Goal: Task Accomplishment & Management: Manage account settings

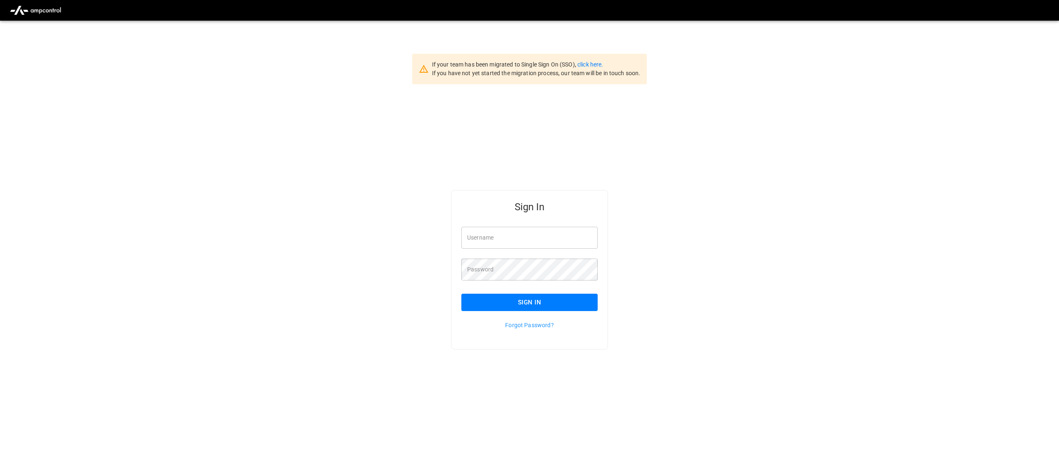
click at [472, 236] on input "Username" at bounding box center [530, 238] width 136 height 22
type input "**********"
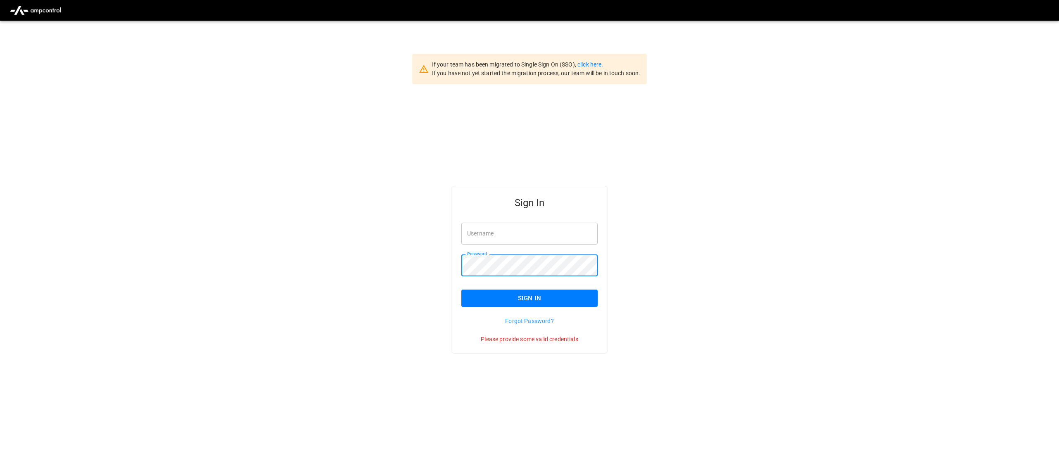
click at [504, 233] on input "Username" at bounding box center [530, 234] width 136 height 22
type input "**********"
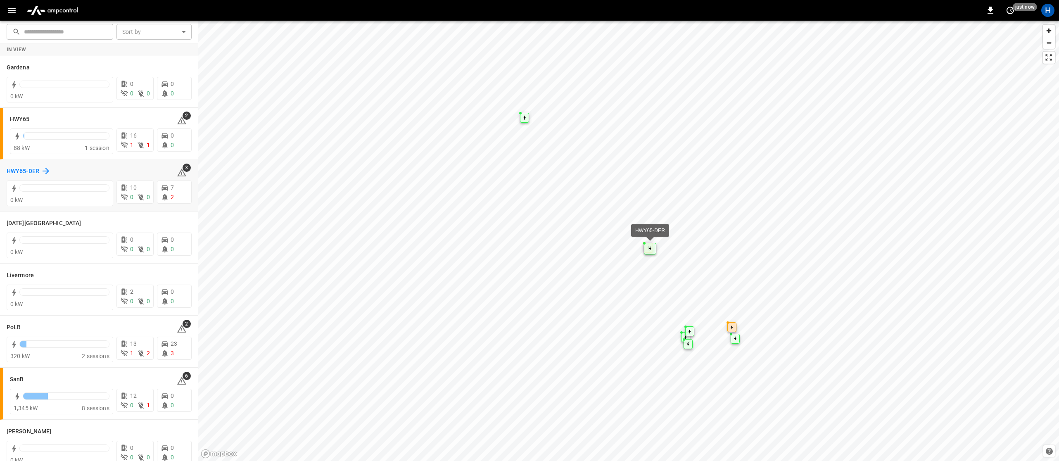
click at [19, 173] on h6 "HWY65-DER" at bounding box center [23, 171] width 33 height 9
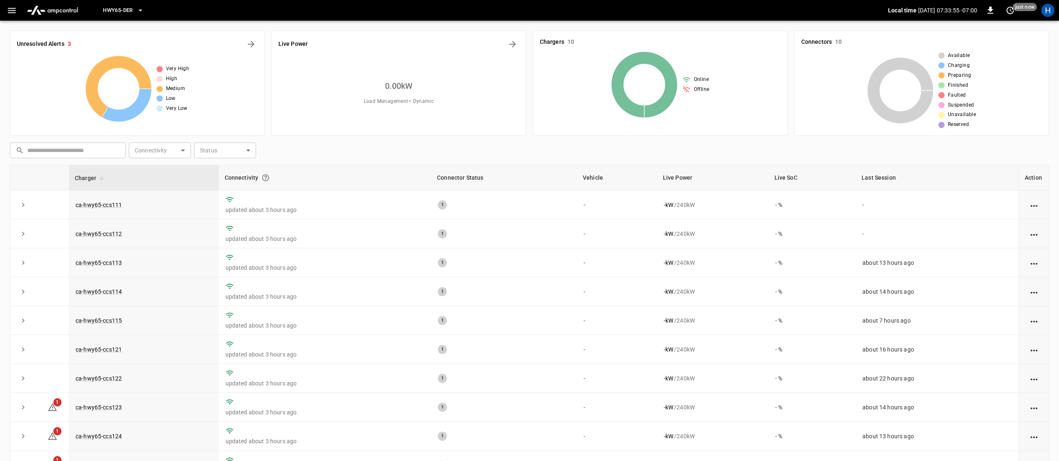
click at [128, 10] on span "HWY65-DER" at bounding box center [118, 11] width 30 height 10
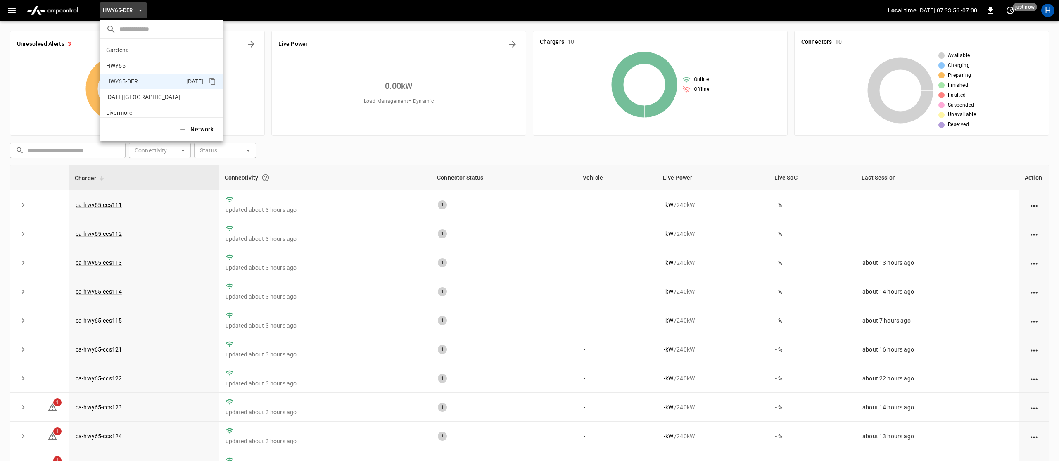
scroll to position [29, 0]
click at [11, 14] on div at bounding box center [529, 230] width 1059 height 461
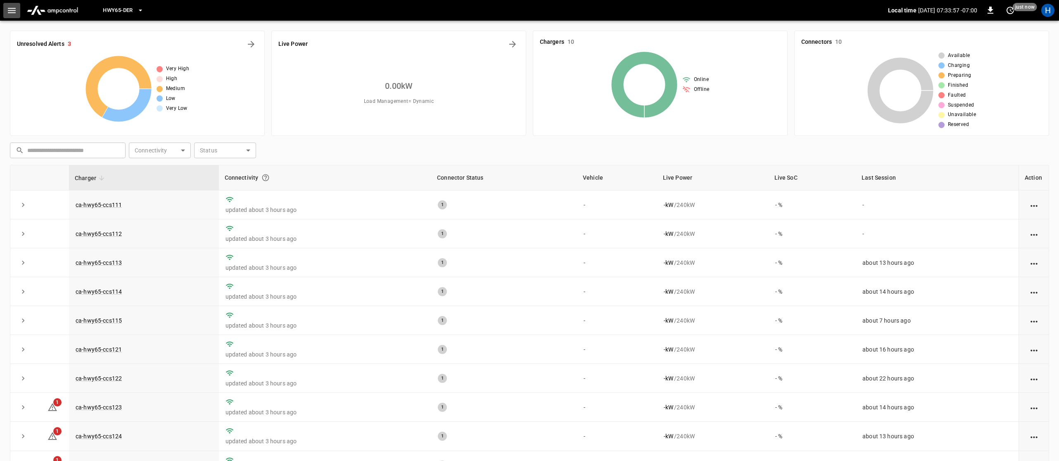
click at [12, 12] on icon "button" at bounding box center [12, 10] width 10 height 10
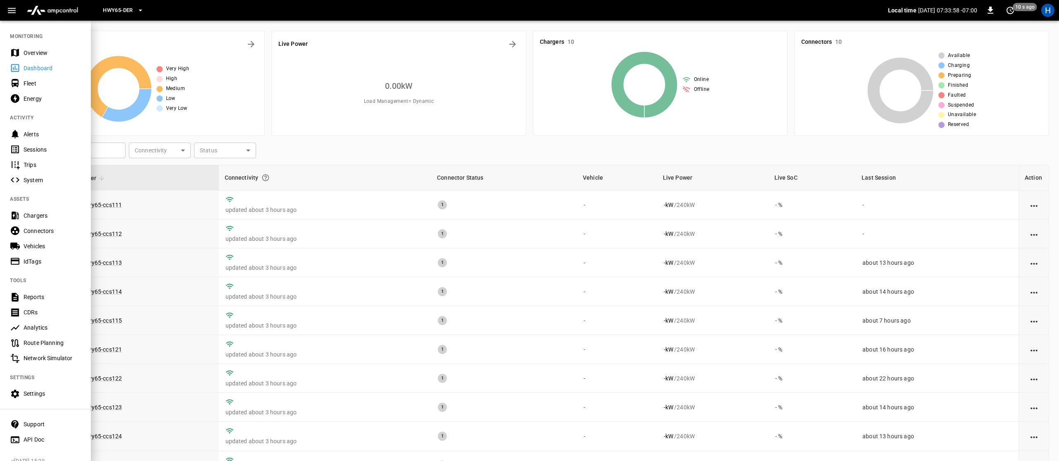
click at [26, 98] on div "Energy" at bounding box center [52, 99] width 57 height 8
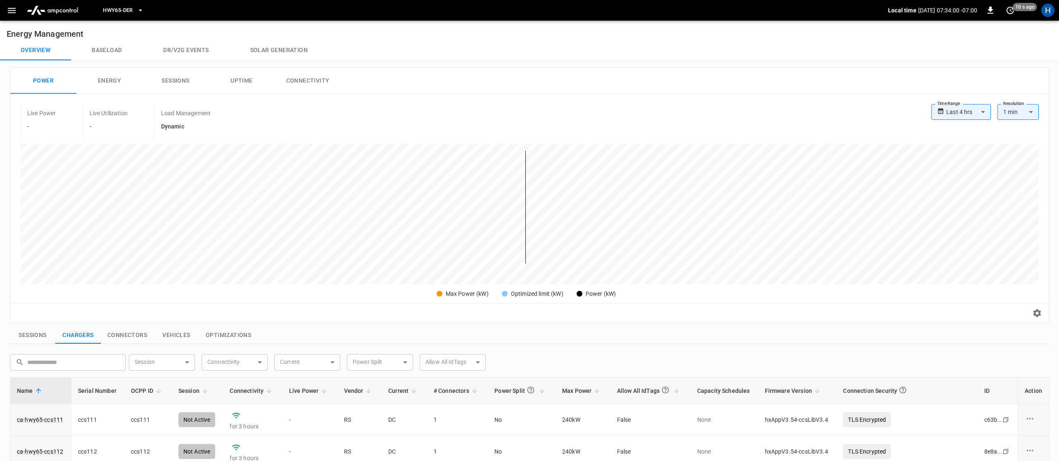
click at [267, 52] on button "Solar generation" at bounding box center [279, 50] width 99 height 20
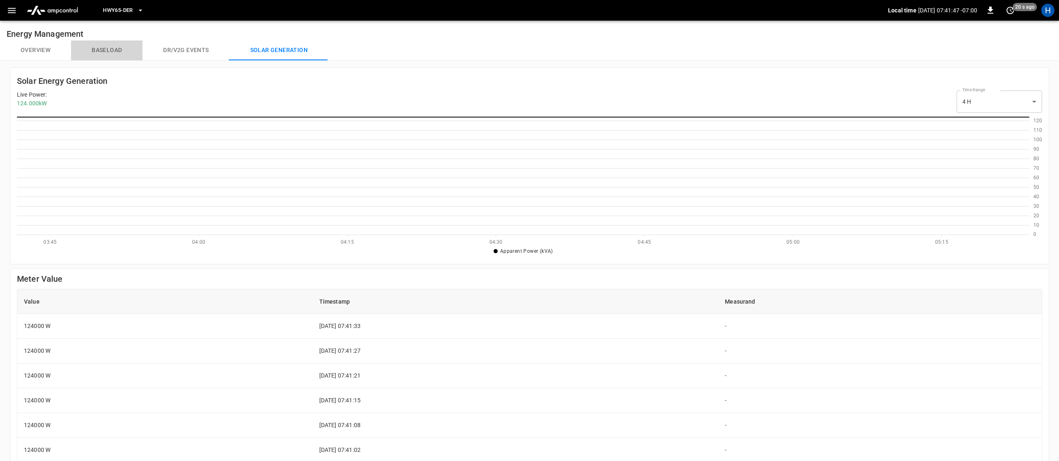
click at [97, 51] on button "Baseload" at bounding box center [106, 50] width 71 height 20
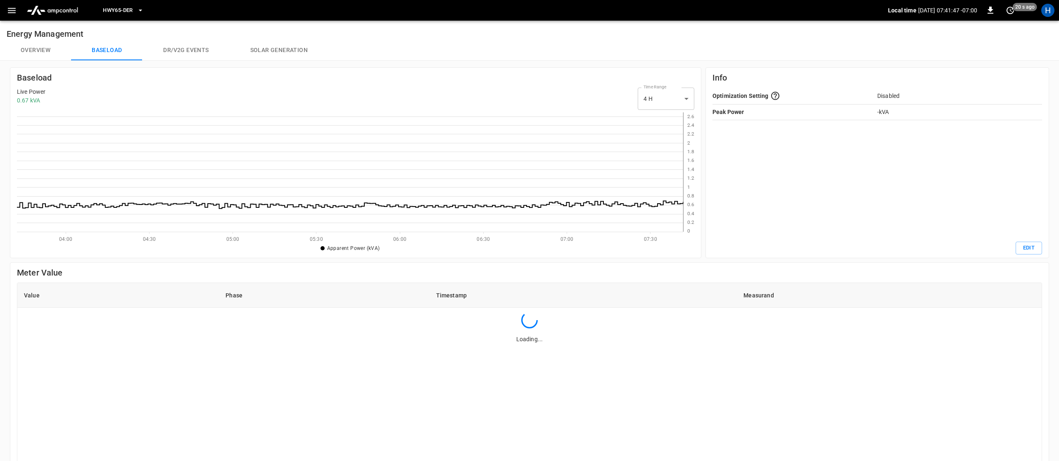
scroll to position [119, 667]
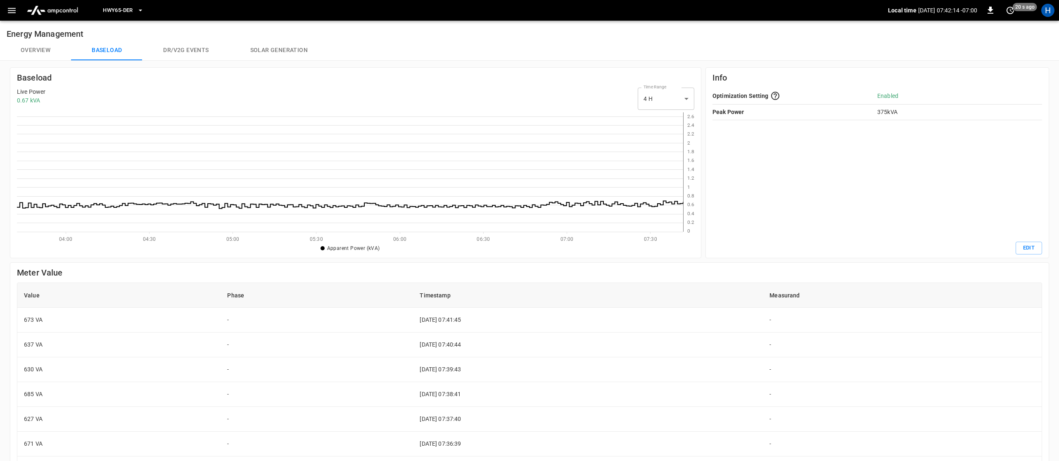
click at [5, 12] on button "button" at bounding box center [11, 10] width 17 height 15
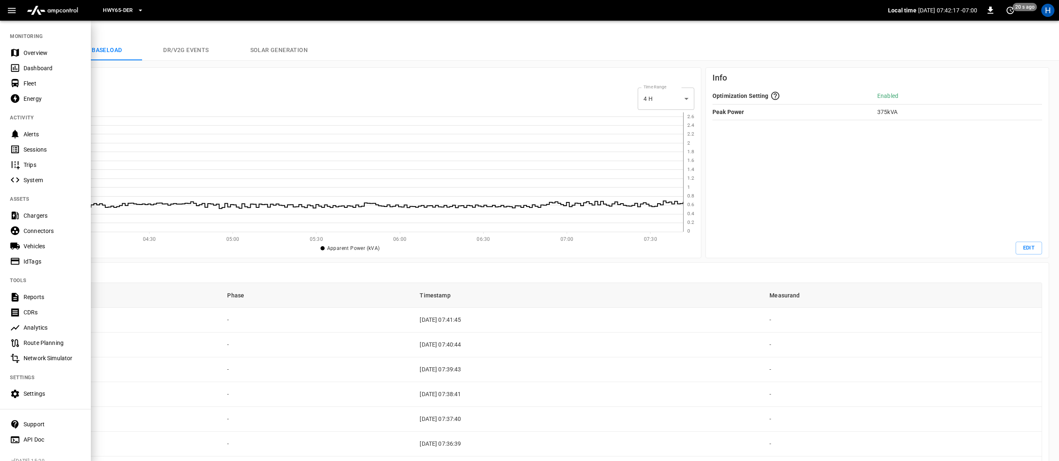
click at [26, 393] on div "Settings" at bounding box center [52, 394] width 57 height 8
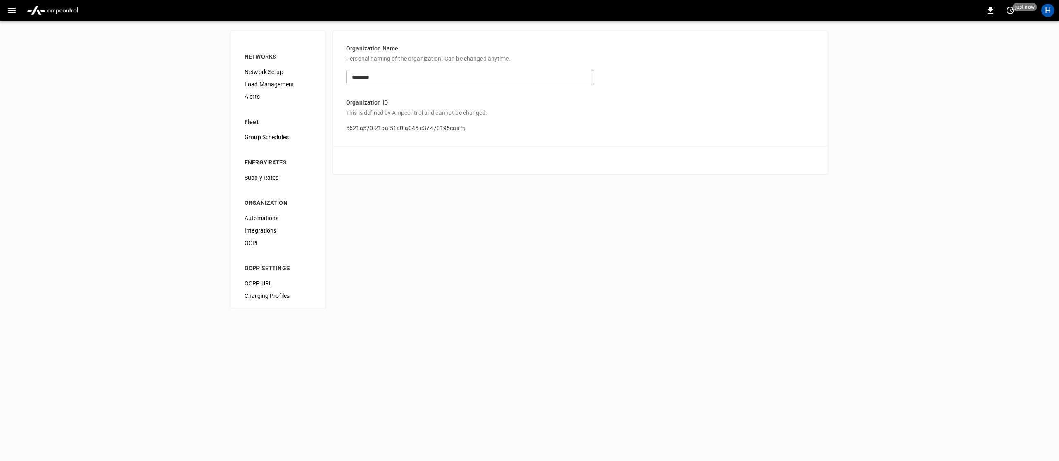
click at [262, 83] on span "Load Management" at bounding box center [279, 84] width 68 height 9
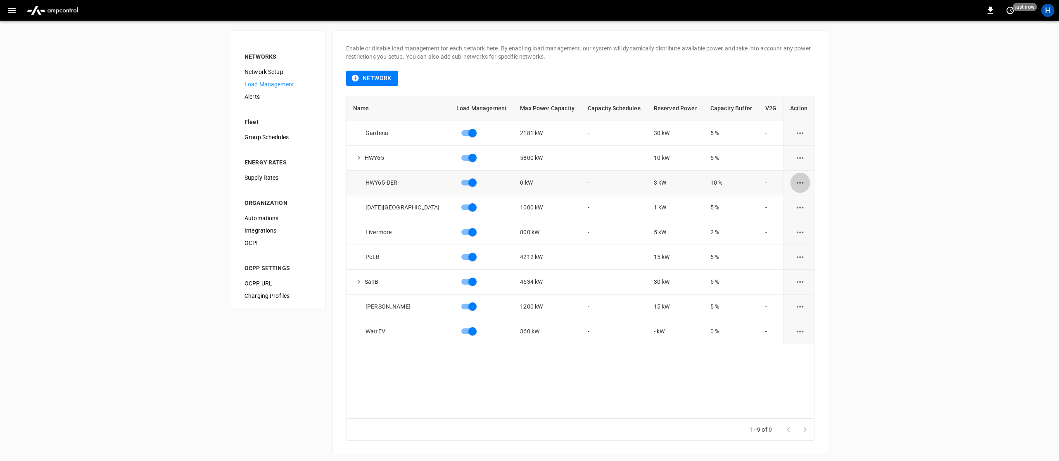
click at [803, 181] on button "load management options" at bounding box center [800, 183] width 20 height 20
click at [802, 202] on li "Edit" at bounding box center [815, 203] width 59 height 14
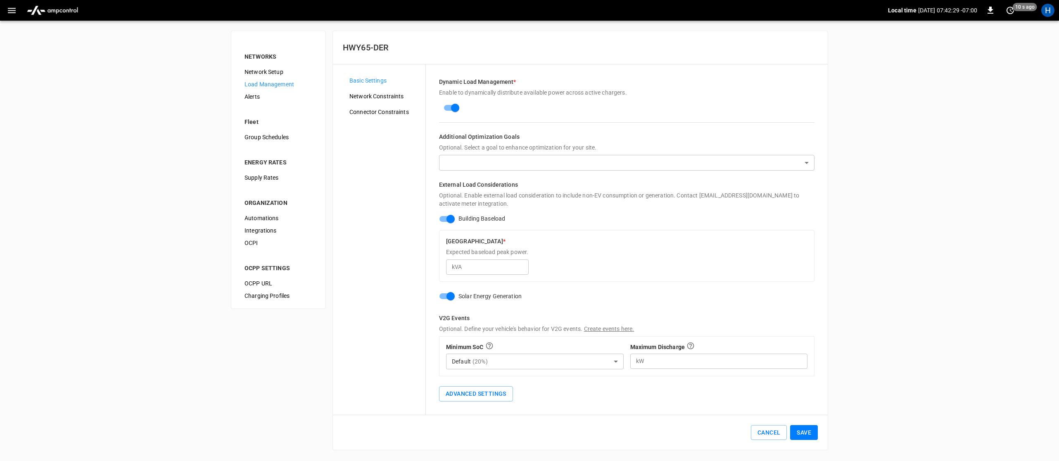
click at [389, 109] on span "Connector Constraints" at bounding box center [384, 112] width 69 height 9
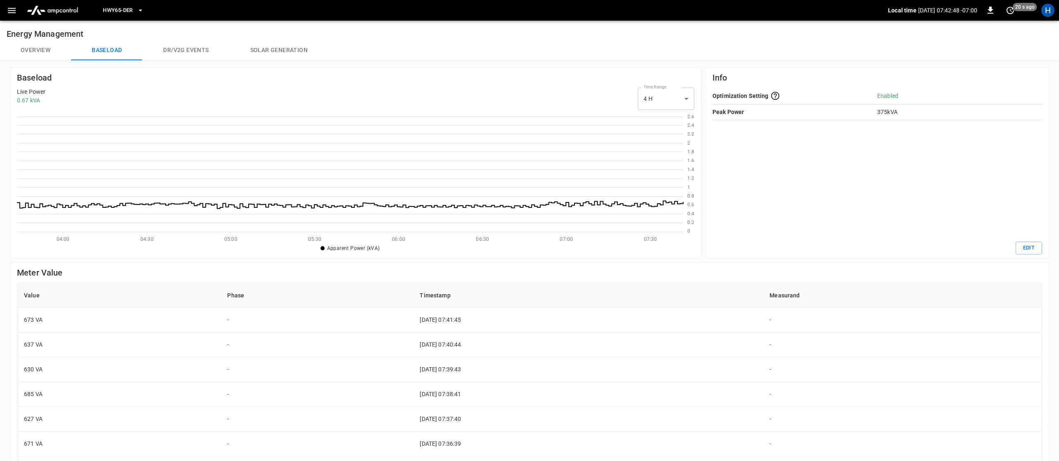
click at [176, 50] on button "Dr/V2G events" at bounding box center [186, 50] width 87 height 20
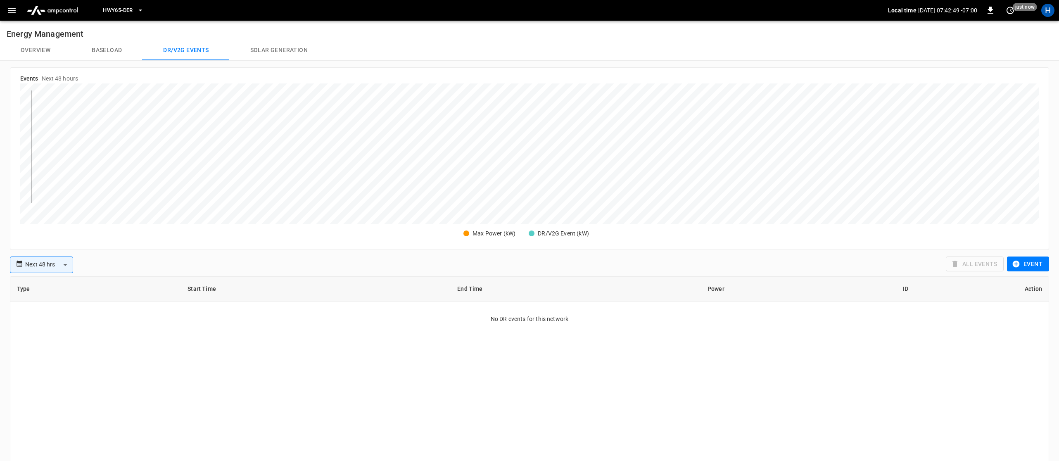
click at [258, 52] on button "Solar generation" at bounding box center [279, 50] width 99 height 20
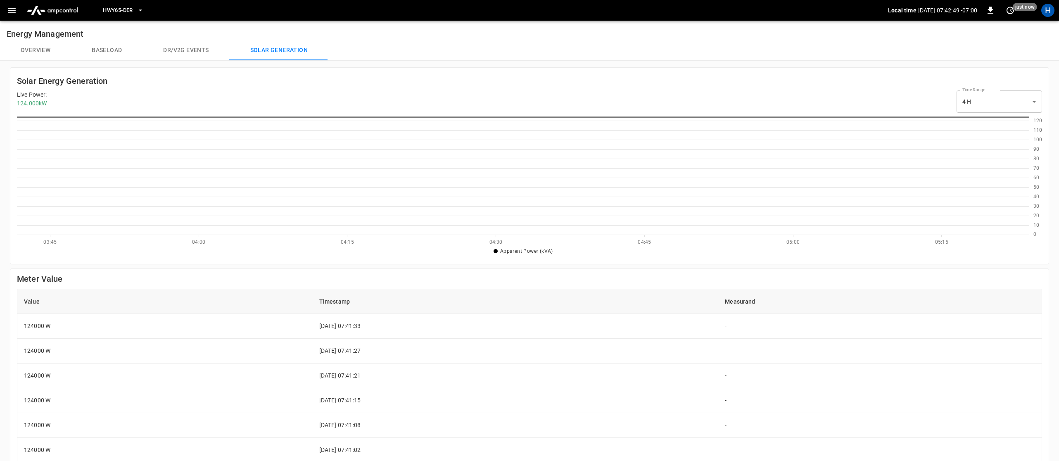
scroll to position [119, 1013]
click at [47, 49] on button "Overview" at bounding box center [35, 50] width 71 height 20
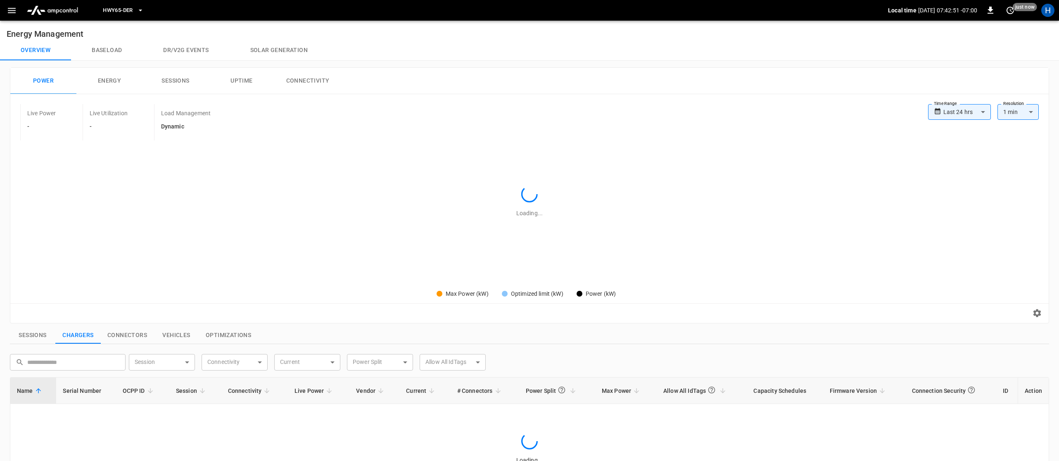
type input "**********"
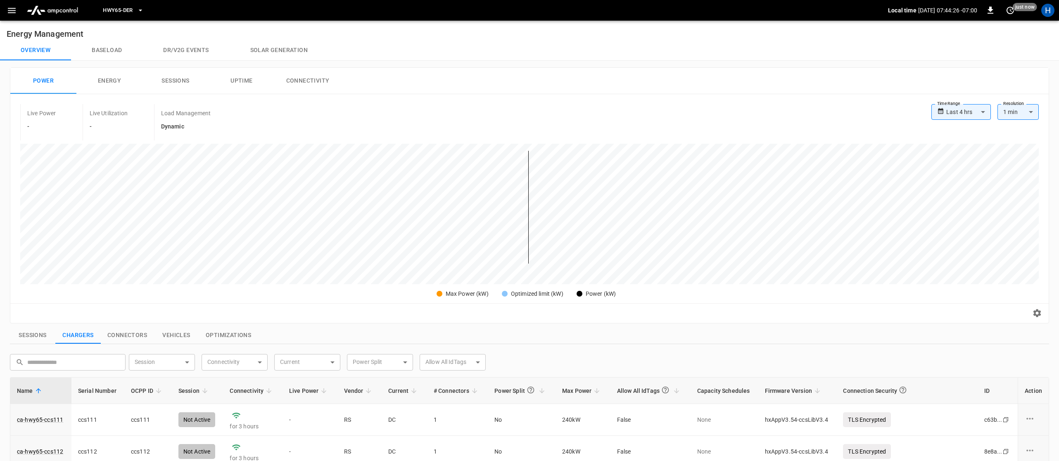
click at [273, 48] on button "Solar generation" at bounding box center [279, 50] width 99 height 20
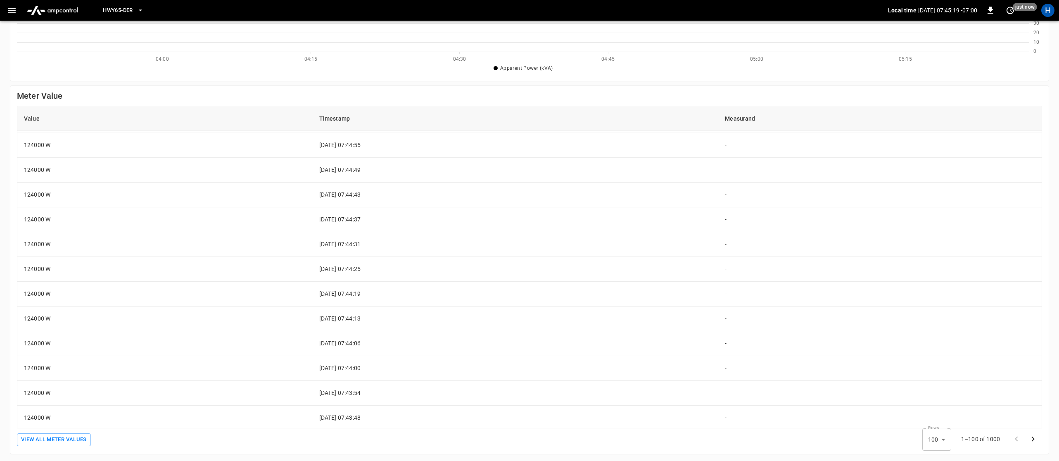
scroll to position [78, 0]
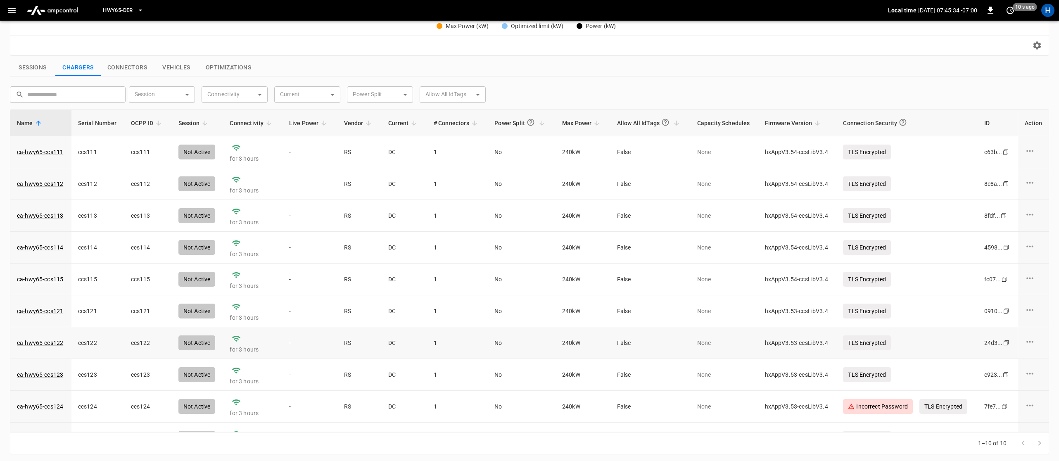
scroll to position [23, 0]
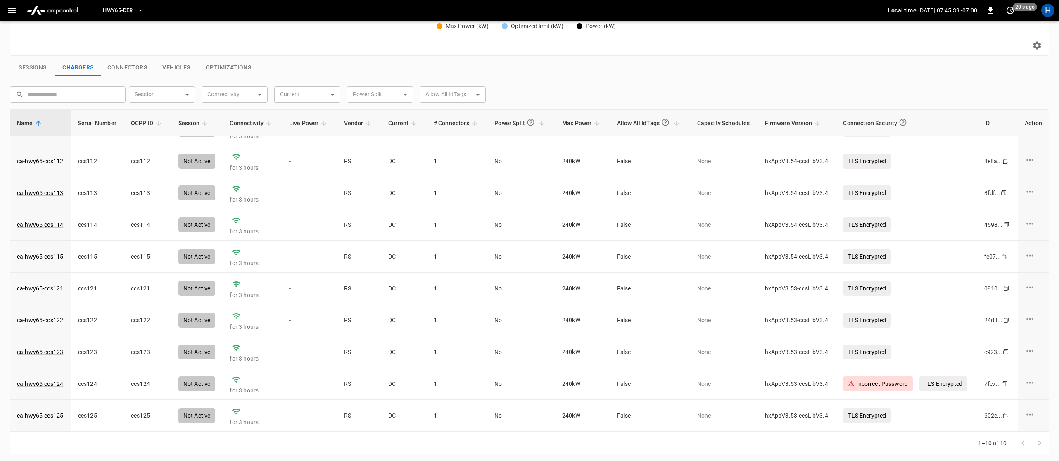
click at [122, 71] on button "Connectors" at bounding box center [127, 67] width 53 height 17
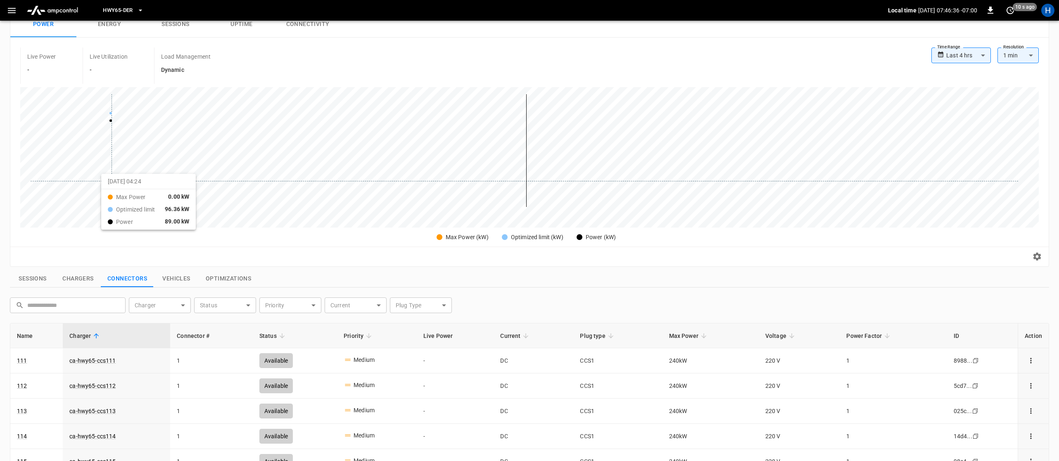
scroll to position [0, 0]
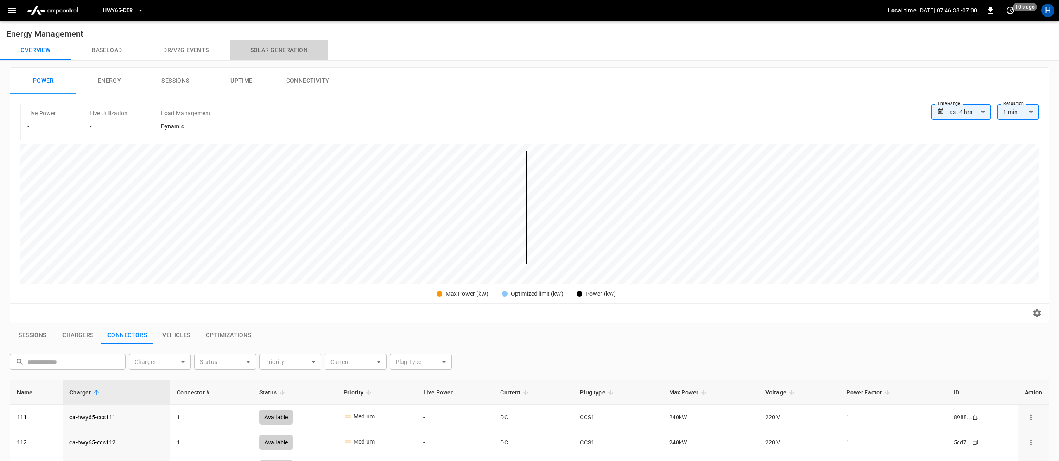
click at [284, 51] on button "Solar generation" at bounding box center [279, 50] width 99 height 20
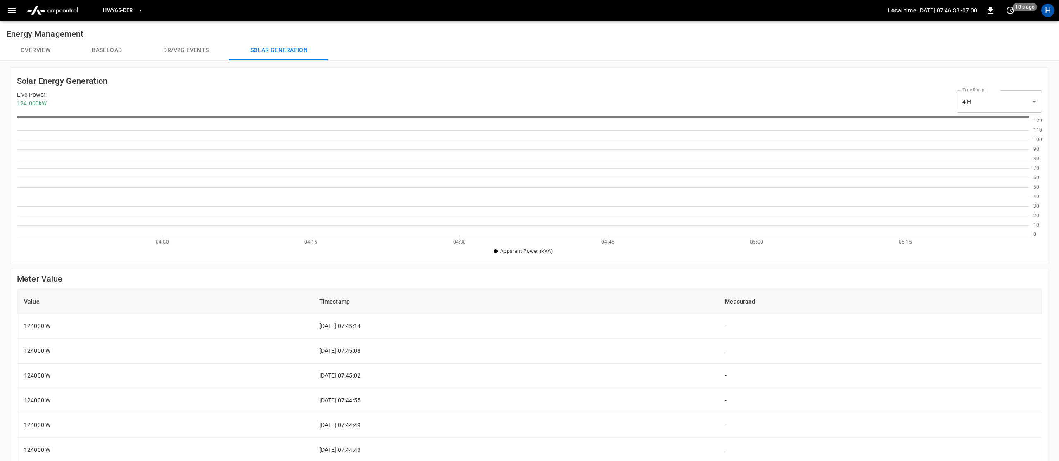
scroll to position [119, 1013]
click at [200, 55] on button "Dr/V2G events" at bounding box center [186, 50] width 87 height 20
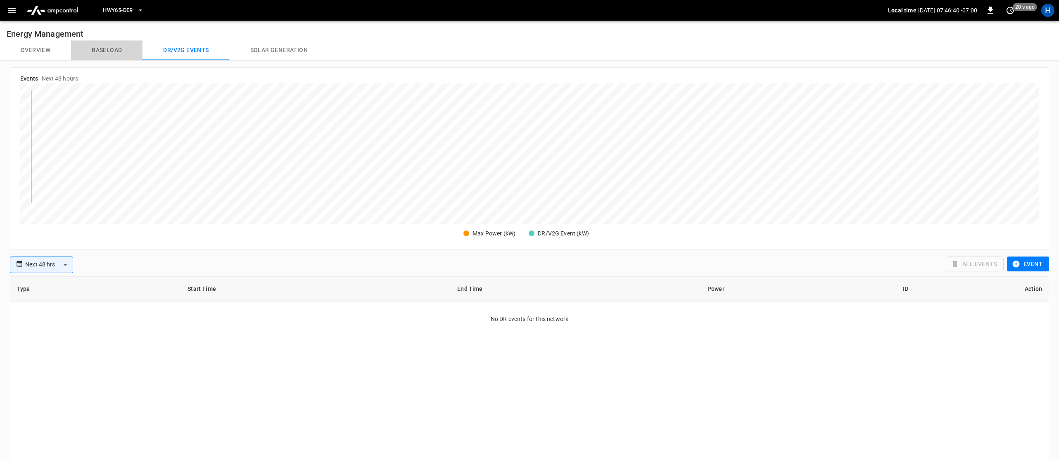
click at [112, 52] on button "Baseload" at bounding box center [106, 50] width 71 height 20
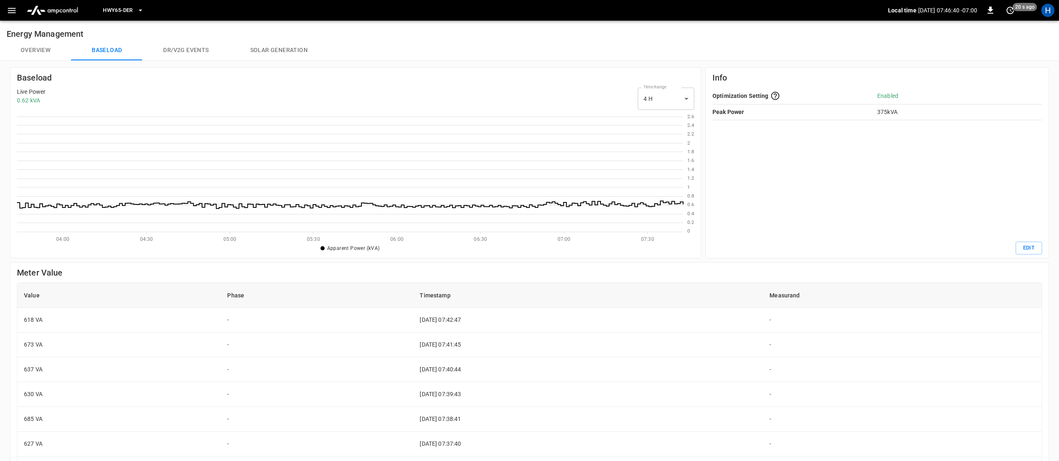
scroll to position [119, 667]
click at [52, 51] on button "Overview" at bounding box center [35, 50] width 71 height 20
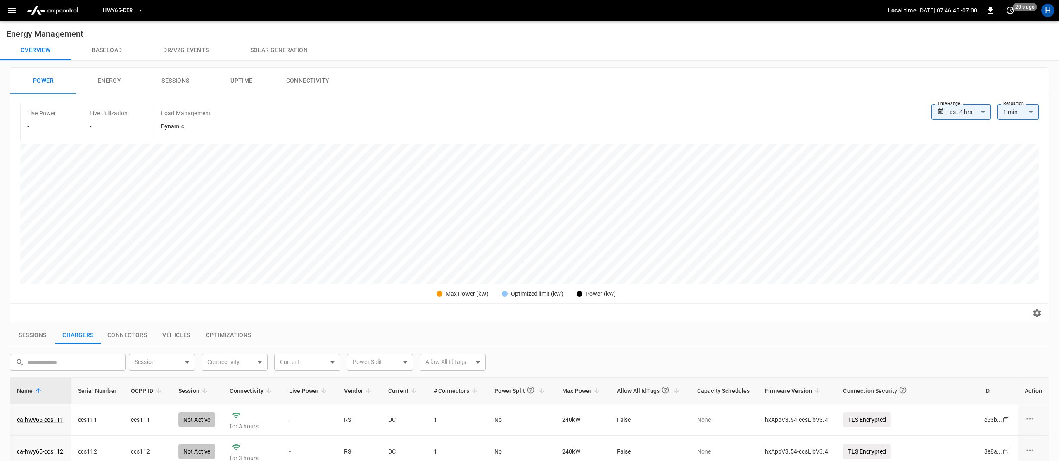
click at [184, 79] on button "Sessions" at bounding box center [176, 81] width 66 height 26
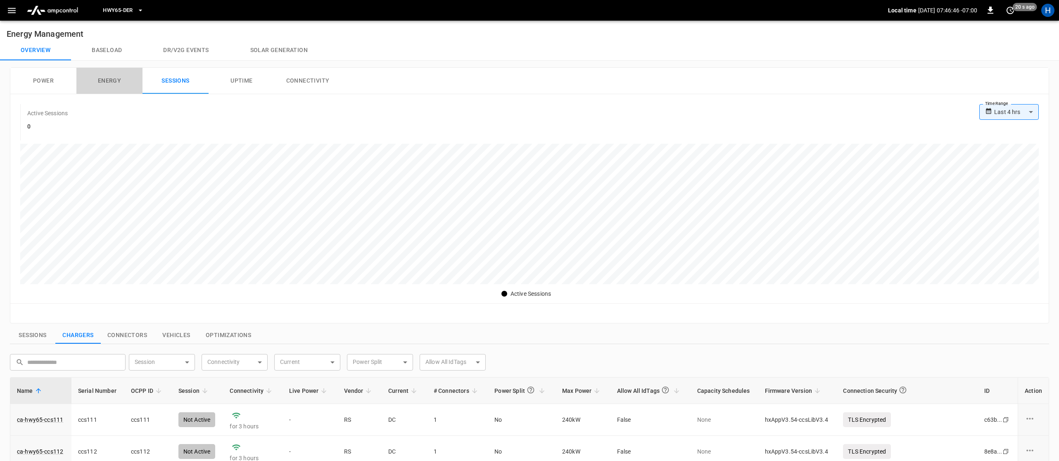
click at [118, 82] on button "Energy" at bounding box center [109, 81] width 66 height 26
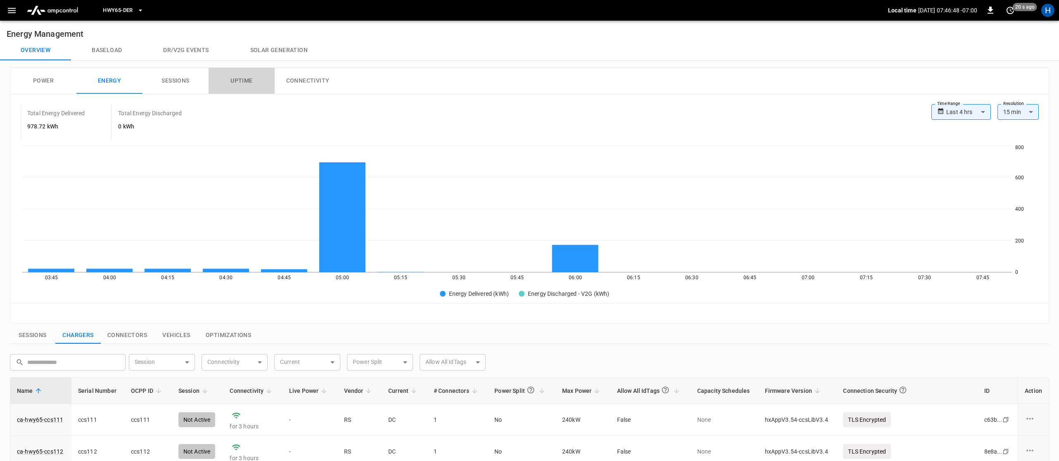
click at [259, 81] on button "Uptime" at bounding box center [242, 81] width 66 height 26
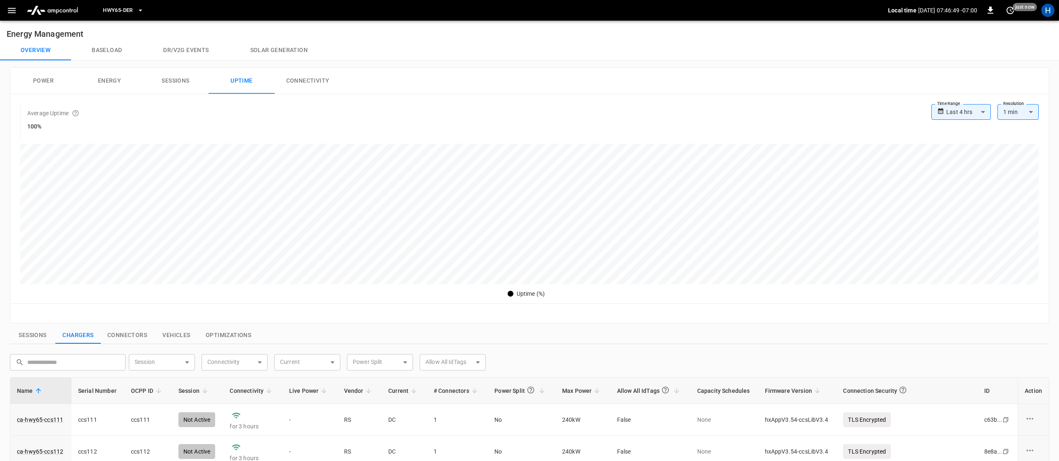
click at [309, 80] on button "Connectivity" at bounding box center [308, 81] width 66 height 26
click at [50, 83] on button "Power" at bounding box center [43, 81] width 66 height 26
click at [95, 50] on button "Baseload" at bounding box center [106, 50] width 71 height 20
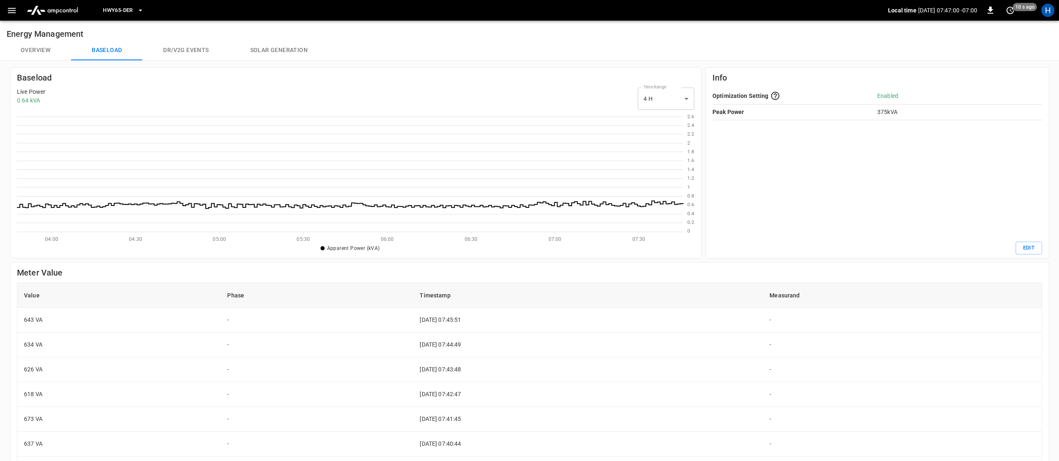
scroll to position [119, 667]
click at [199, 50] on button "Dr/V2G events" at bounding box center [186, 50] width 87 height 20
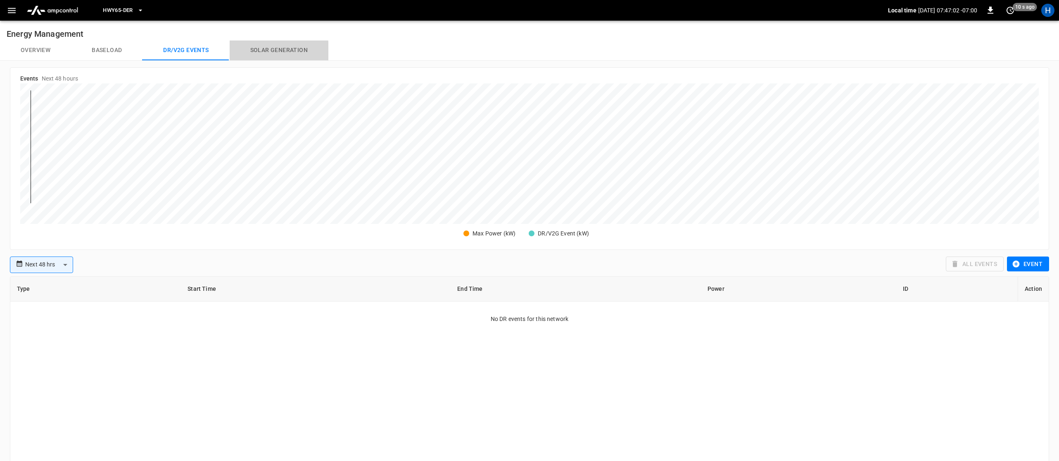
click at [259, 52] on button "Solar generation" at bounding box center [279, 50] width 99 height 20
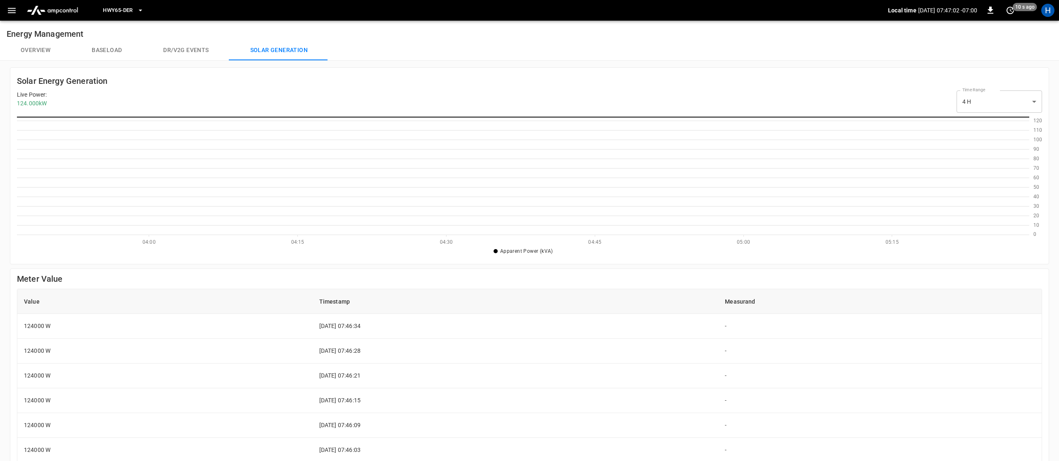
scroll to position [119, 1013]
click at [54, 46] on button "Overview" at bounding box center [35, 50] width 71 height 20
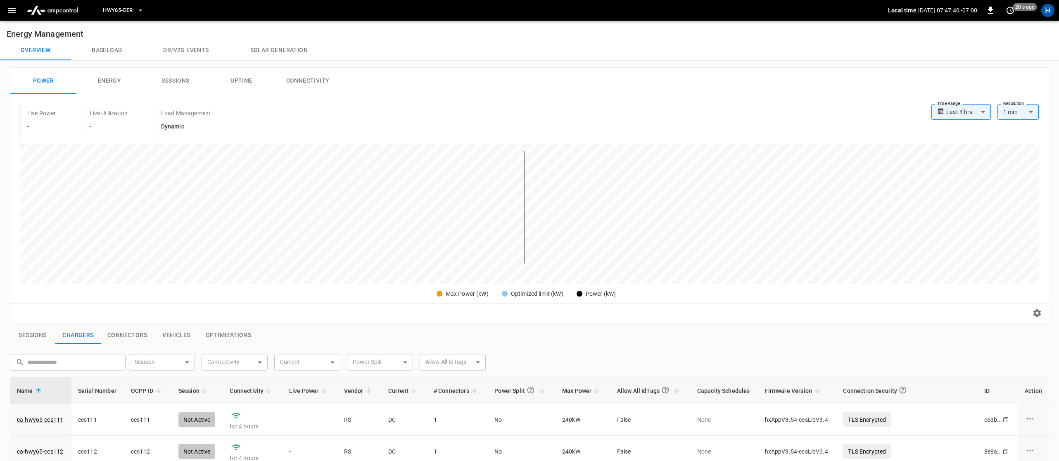
click at [106, 46] on button "Baseload" at bounding box center [106, 50] width 71 height 20
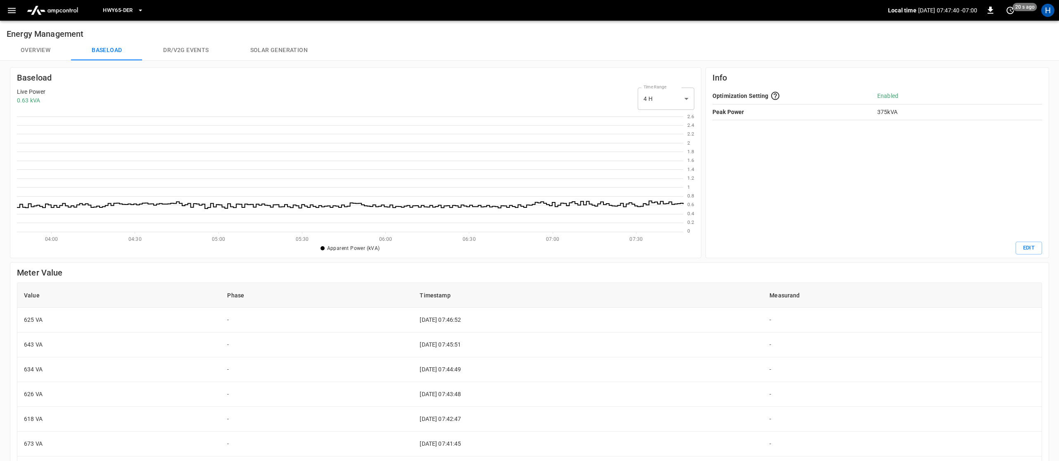
scroll to position [119, 667]
click at [179, 49] on button "Dr/V2G events" at bounding box center [186, 50] width 87 height 20
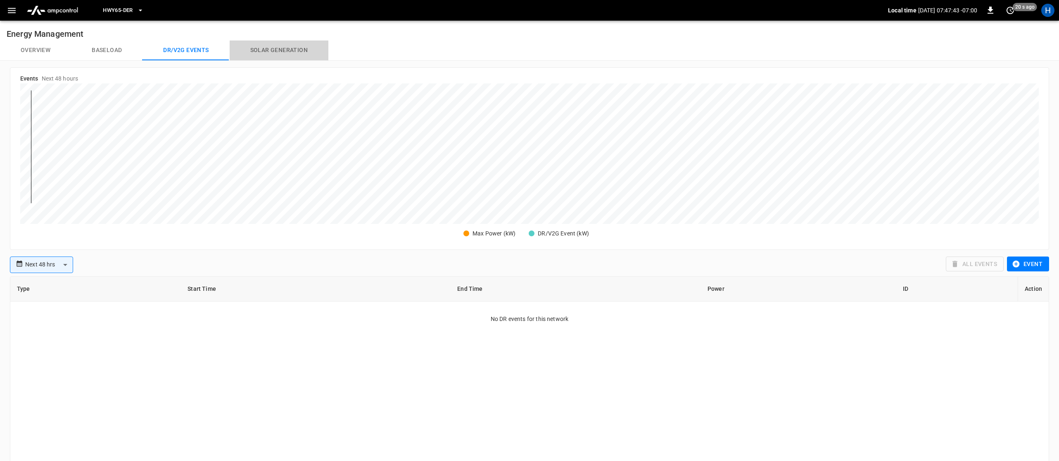
click at [249, 56] on button "Solar generation" at bounding box center [279, 50] width 99 height 20
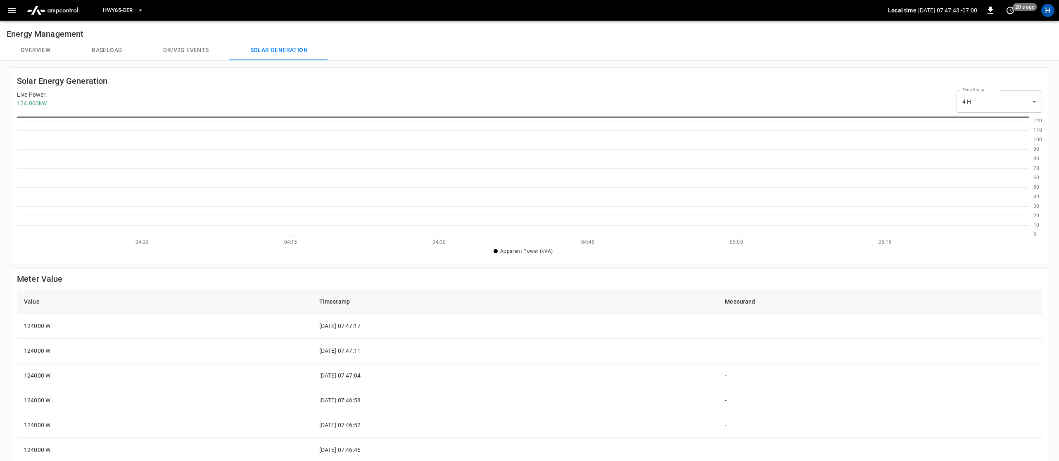
scroll to position [119, 1013]
click at [5, 10] on button "button" at bounding box center [11, 10] width 17 height 15
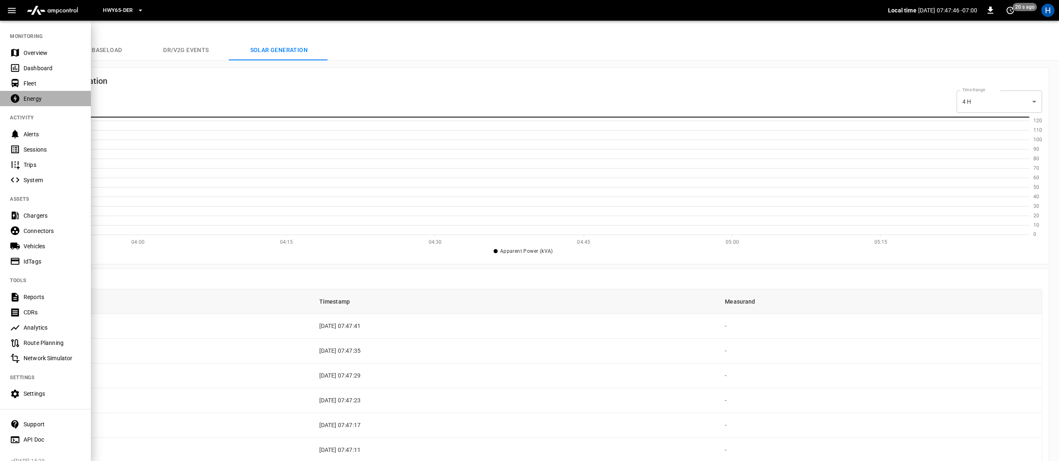
click at [35, 100] on div "Energy" at bounding box center [52, 99] width 57 height 8
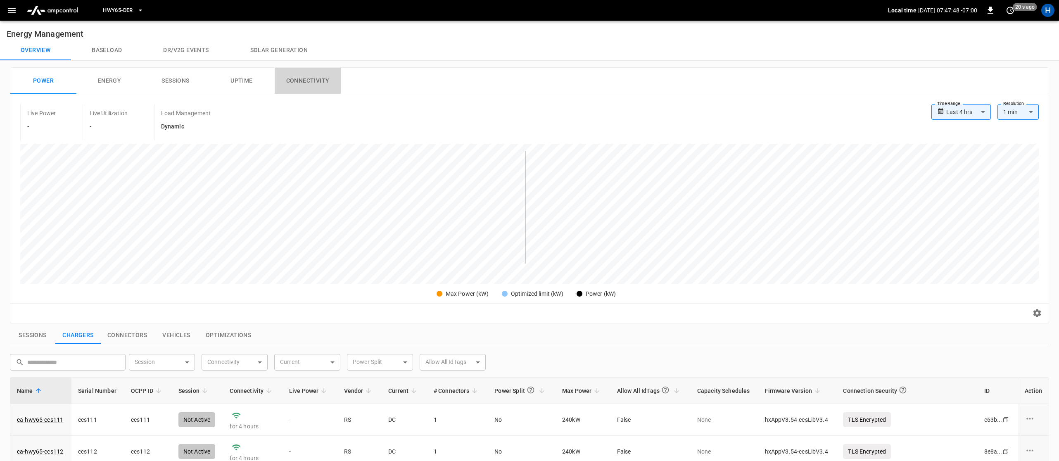
click at [293, 80] on button "Connectivity" at bounding box center [308, 81] width 66 height 26
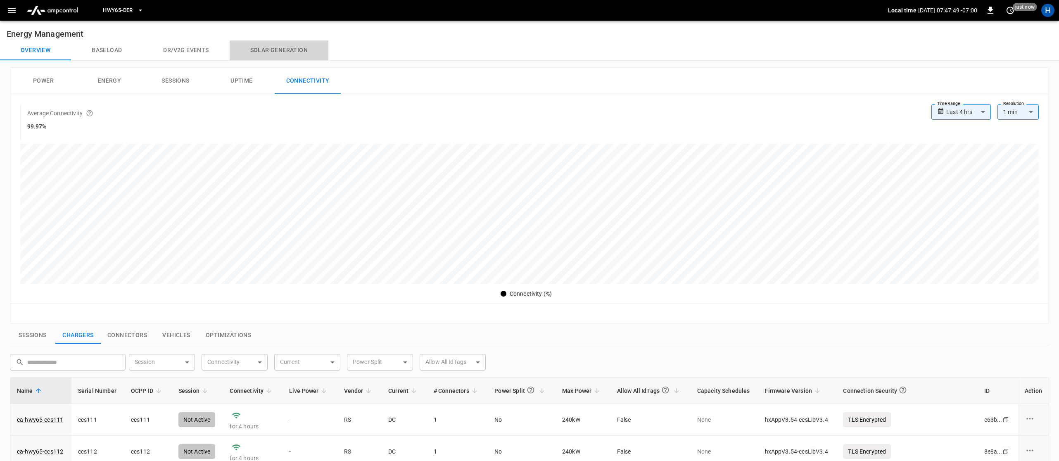
click at [272, 47] on button "Solar generation" at bounding box center [279, 50] width 99 height 20
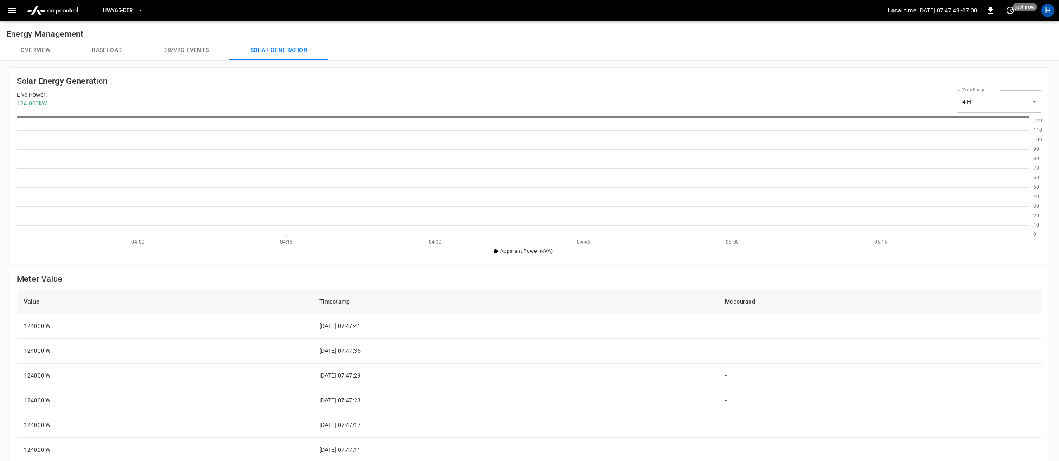
scroll to position [119, 1013]
click at [201, 50] on button "Dr/V2G events" at bounding box center [186, 50] width 87 height 20
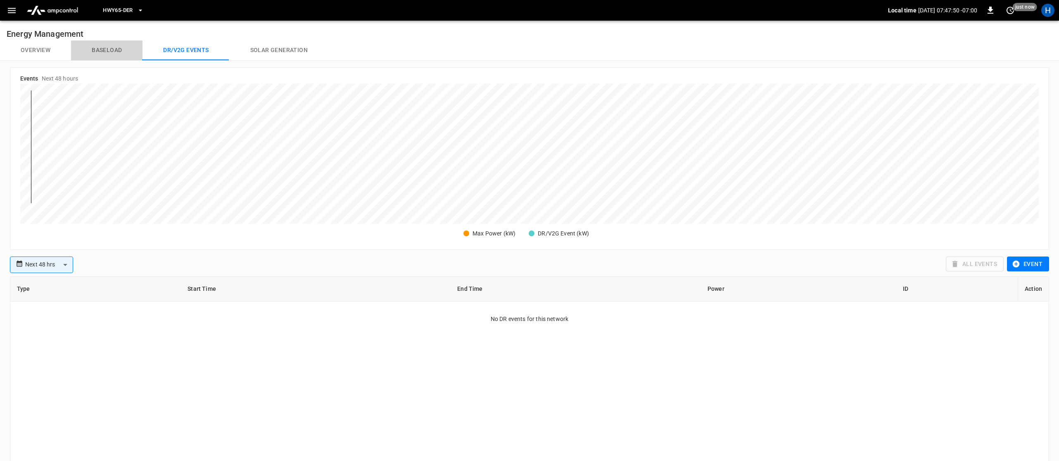
click at [93, 56] on button "Baseload" at bounding box center [106, 50] width 71 height 20
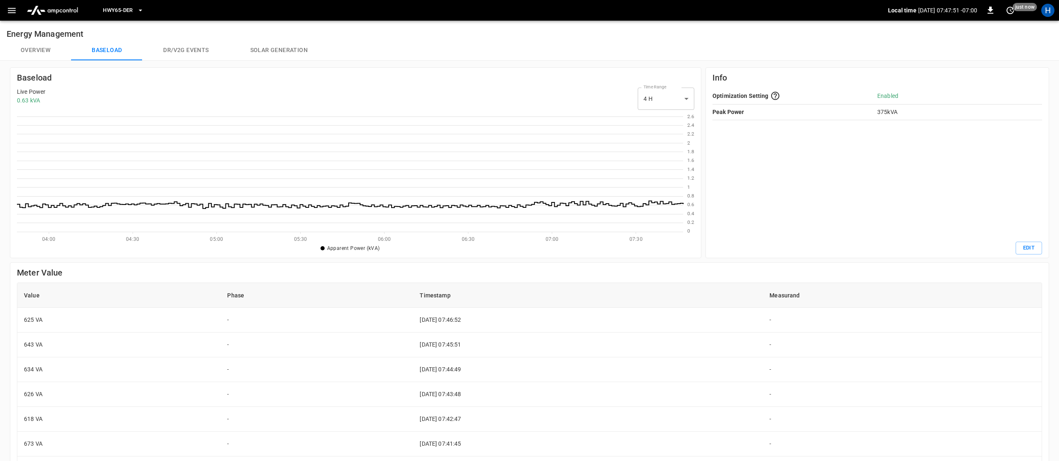
scroll to position [119, 667]
click at [52, 49] on button "Overview" at bounding box center [35, 50] width 71 height 20
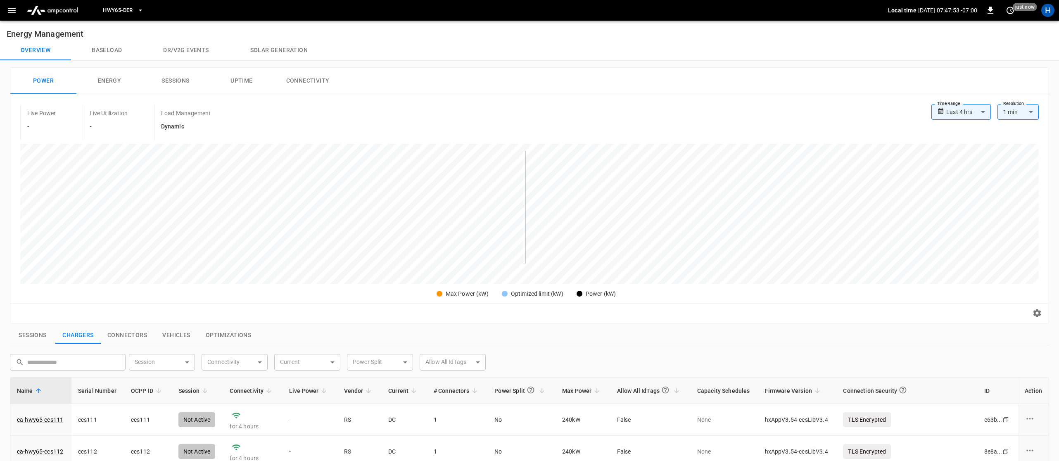
click at [109, 82] on button "Energy" at bounding box center [109, 81] width 66 height 26
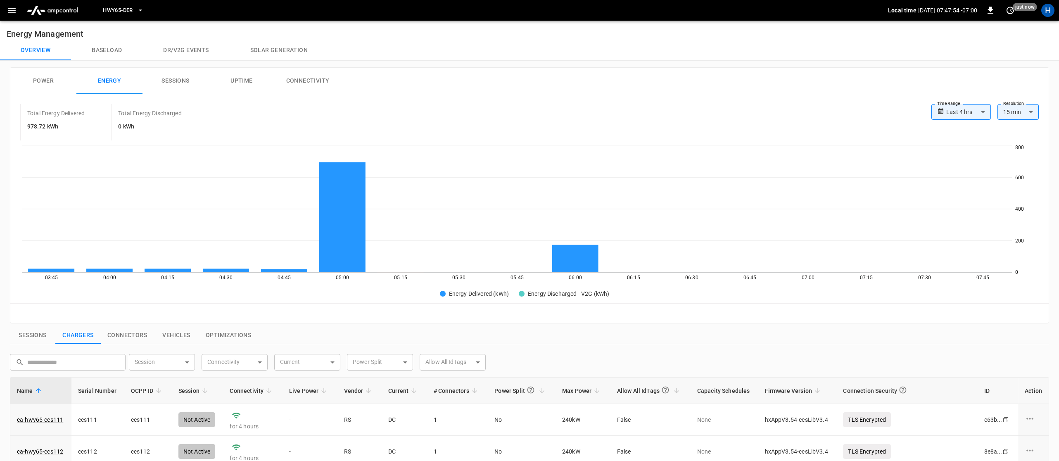
click at [171, 81] on button "Sessions" at bounding box center [176, 81] width 66 height 26
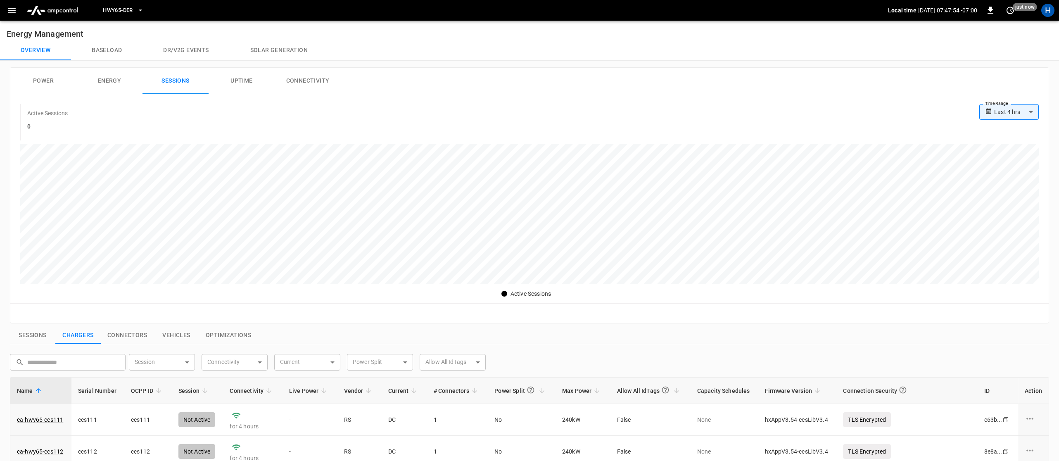
click at [233, 78] on button "Uptime" at bounding box center [242, 81] width 66 height 26
click at [323, 81] on button "Connectivity" at bounding box center [308, 81] width 66 height 26
click at [37, 74] on button "Power" at bounding box center [43, 81] width 66 height 26
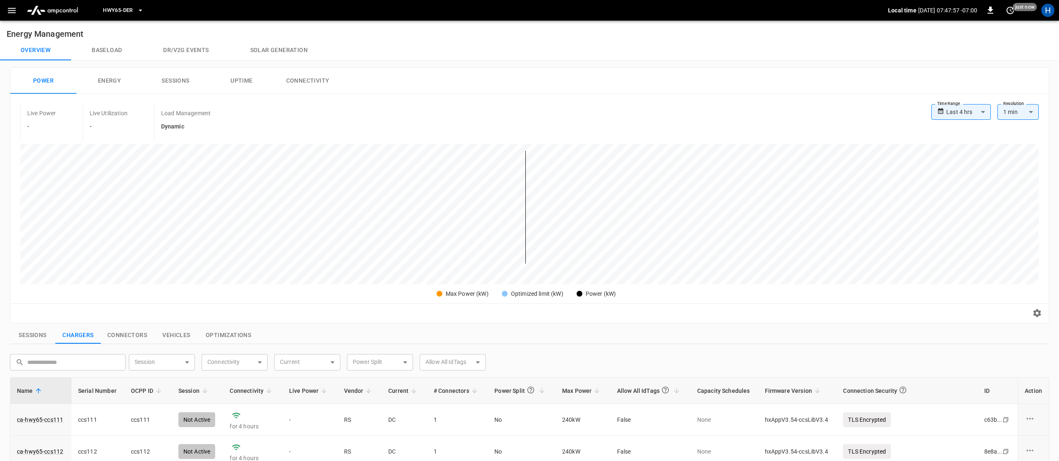
click at [101, 47] on button "Baseload" at bounding box center [106, 50] width 71 height 20
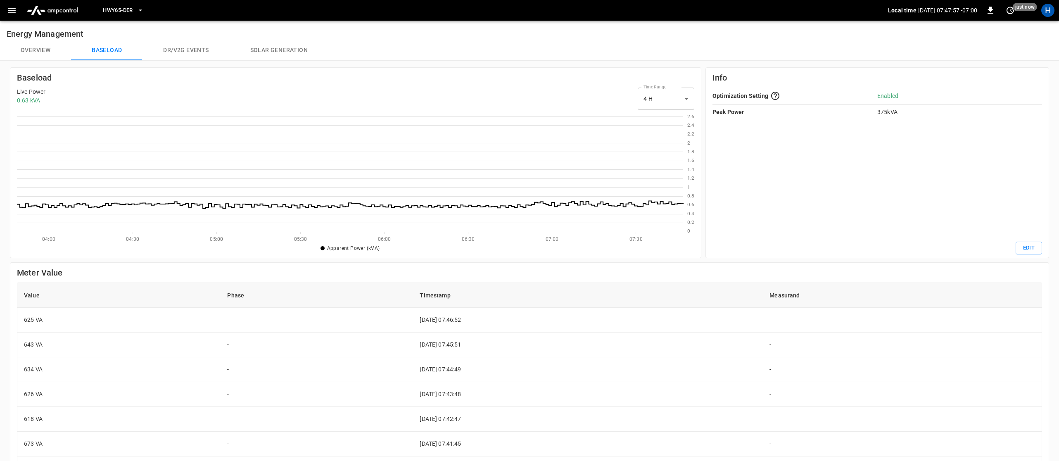
scroll to position [119, 667]
click at [287, 49] on button "Solar generation" at bounding box center [279, 50] width 99 height 20
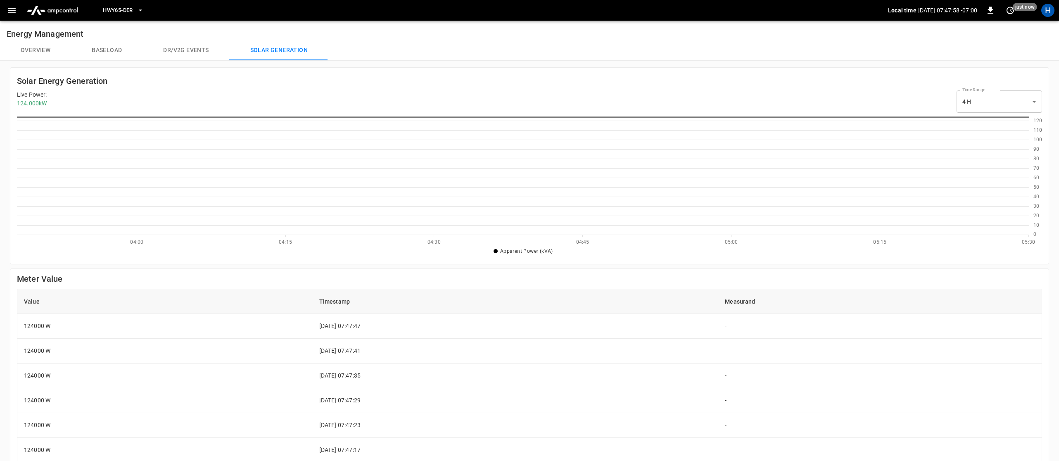
scroll to position [119, 1013]
click at [33, 45] on button "Overview" at bounding box center [35, 50] width 71 height 20
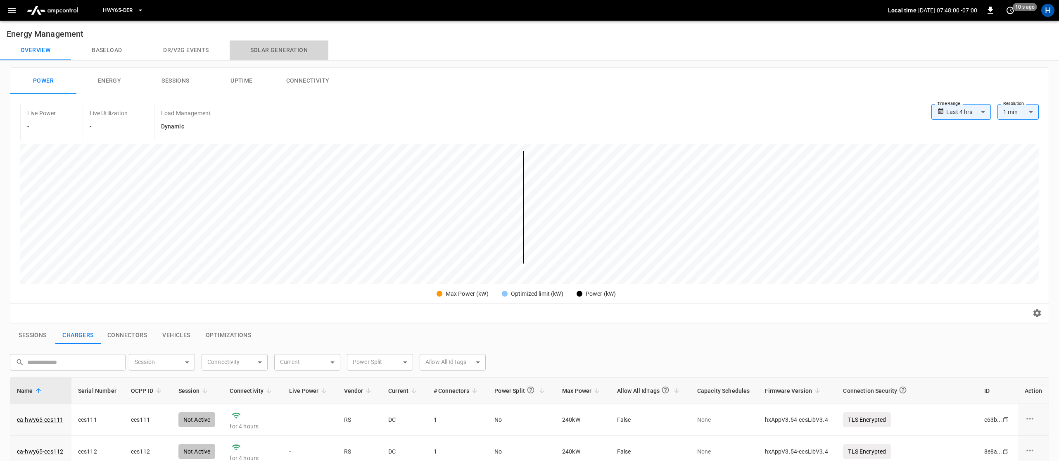
click at [280, 52] on button "Solar generation" at bounding box center [279, 50] width 99 height 20
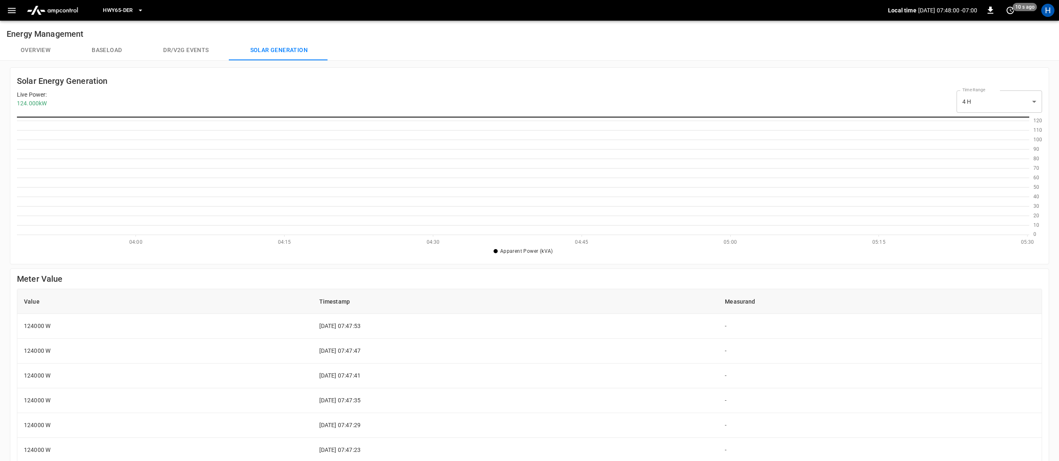
scroll to position [119, 1013]
click at [116, 51] on button "Baseload" at bounding box center [106, 50] width 71 height 20
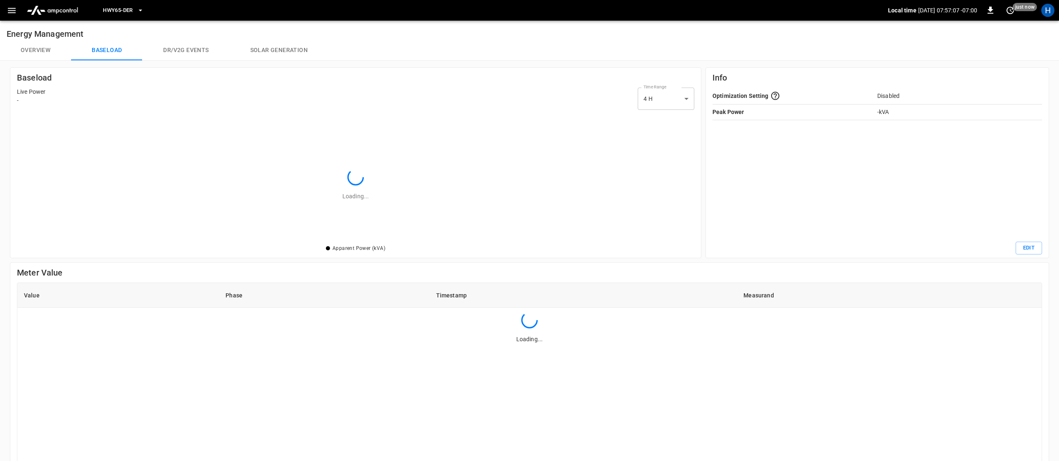
scroll to position [119, 667]
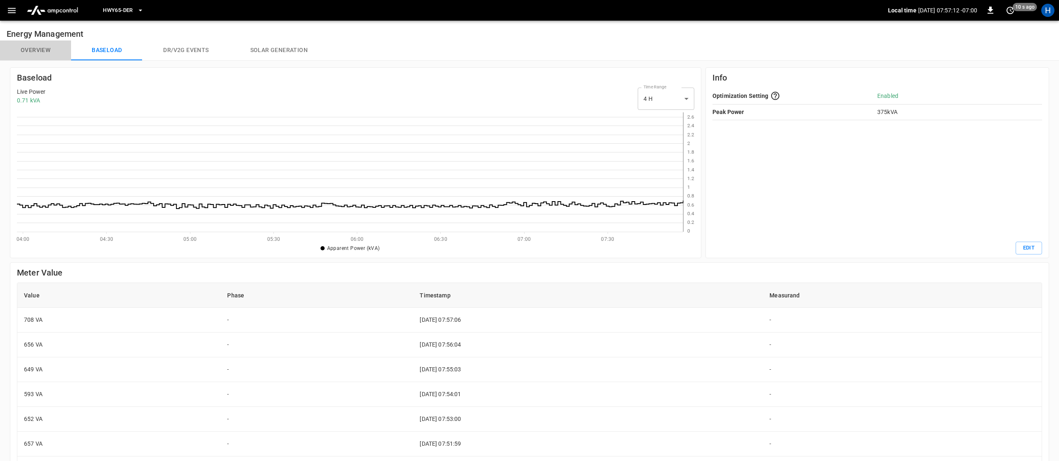
click at [45, 53] on button "Overview" at bounding box center [35, 50] width 71 height 20
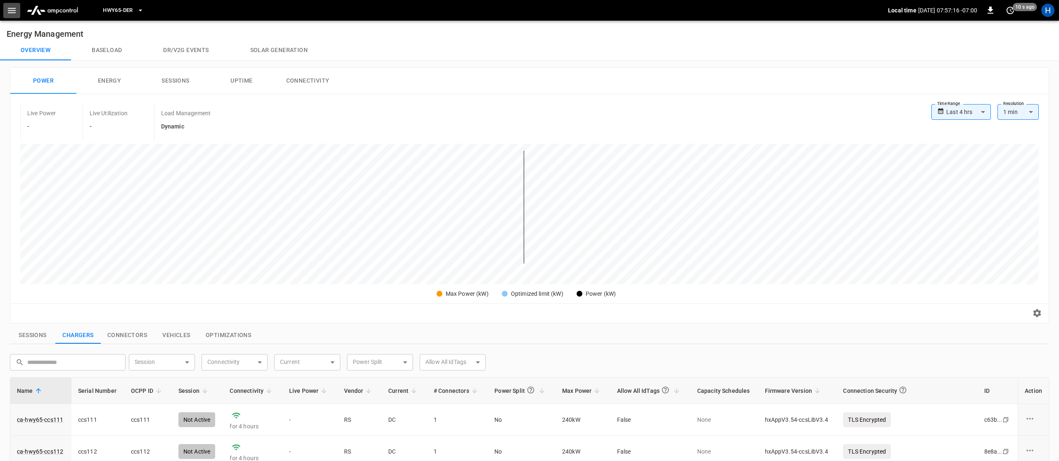
click at [10, 15] on icon "button" at bounding box center [12, 10] width 10 height 10
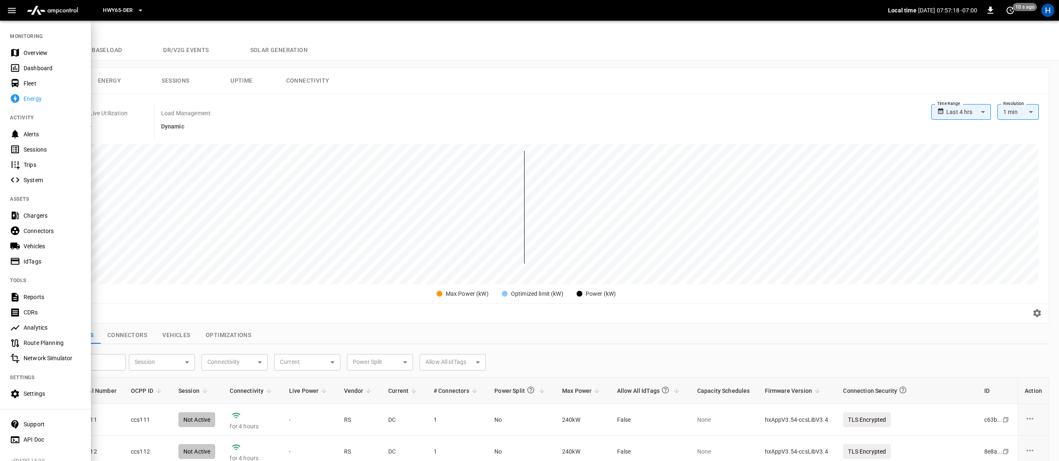
click at [34, 393] on div "Settings" at bounding box center [52, 394] width 57 height 8
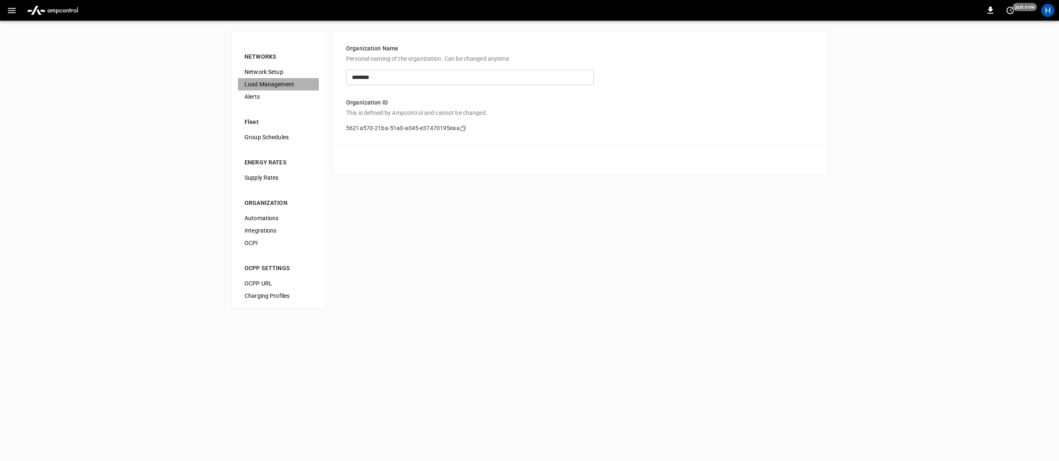
click at [264, 84] on span "Load Management" at bounding box center [279, 84] width 68 height 9
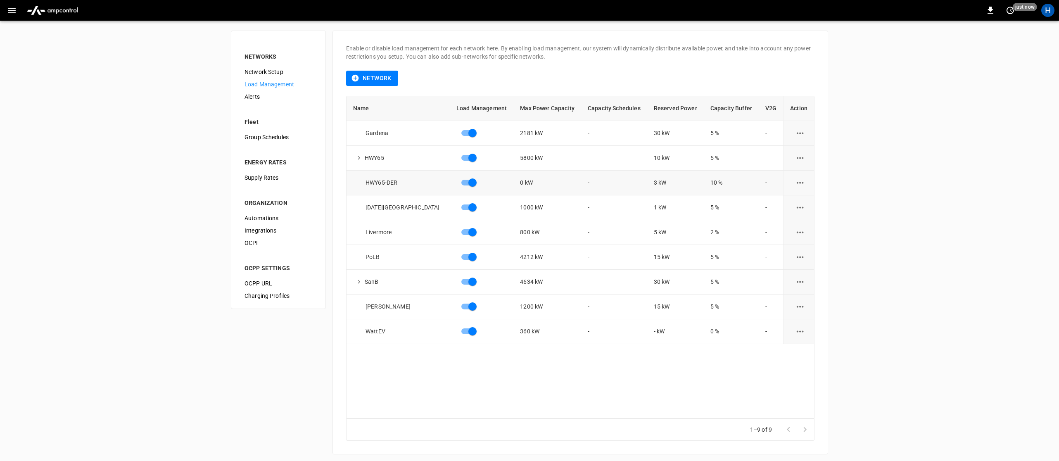
click at [803, 179] on button "load management options" at bounding box center [800, 183] width 20 height 20
click at [800, 202] on li "Edit" at bounding box center [815, 203] width 59 height 14
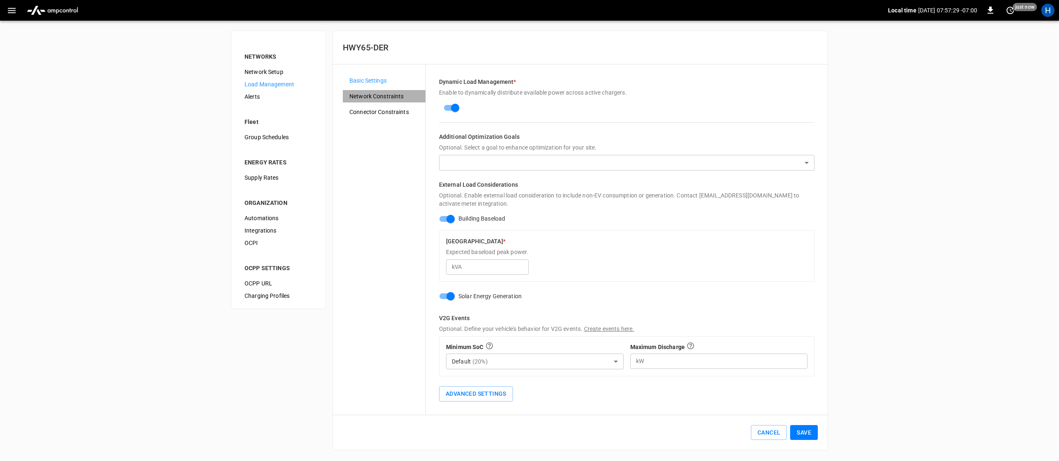
click at [369, 100] on span "Network Constraints" at bounding box center [384, 96] width 69 height 9
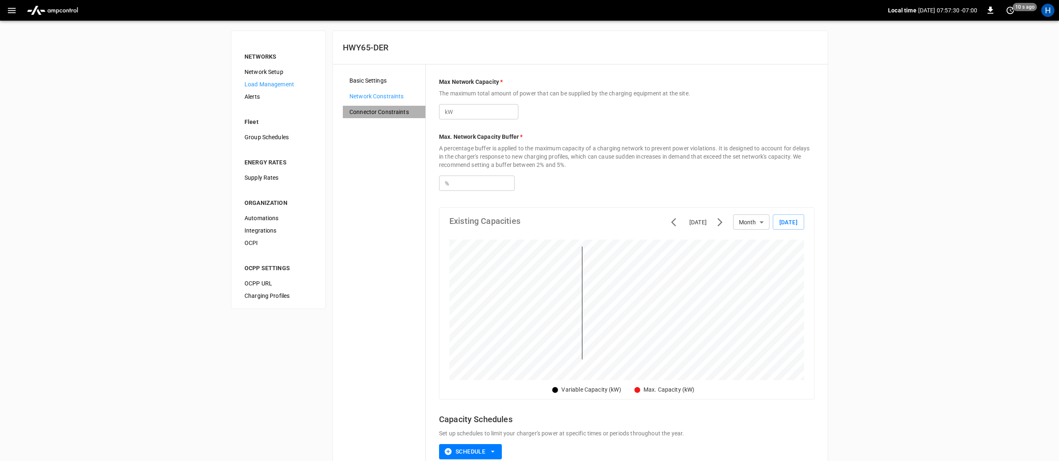
click at [367, 110] on span "Connector Constraints" at bounding box center [384, 112] width 69 height 9
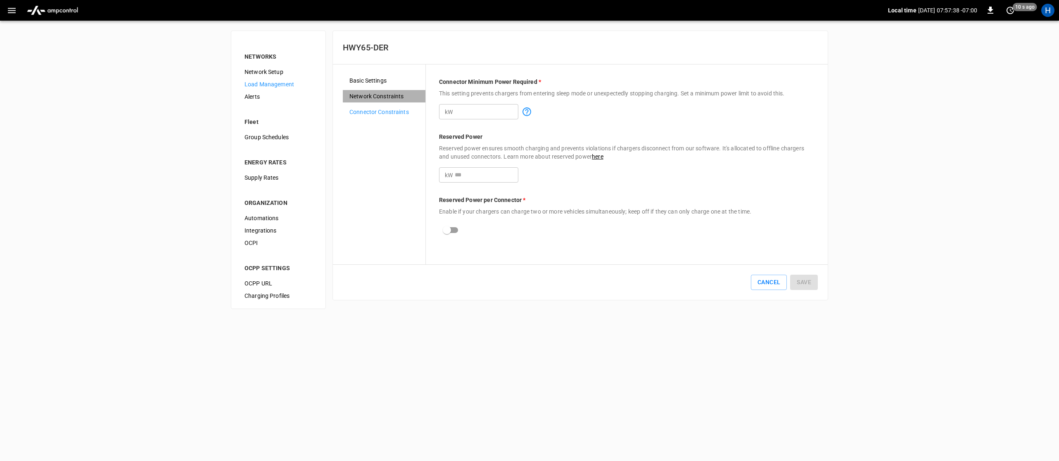
click at [374, 93] on span "Network Constraints" at bounding box center [384, 96] width 69 height 9
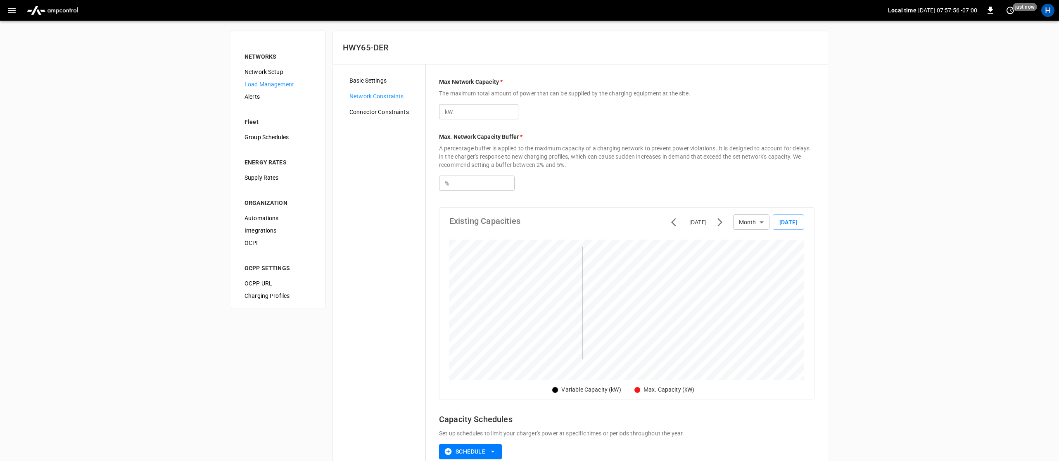
click at [375, 78] on span "Basic Settings" at bounding box center [384, 80] width 69 height 9
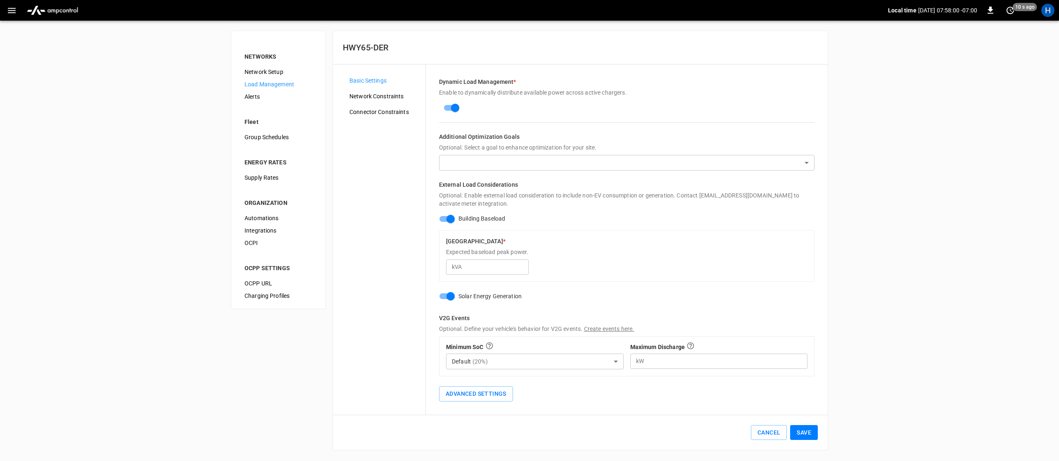
click at [462, 162] on body "Local time [DATE] 07:58:00 -07:00 0 10 s ago H NETWORKS Network Setup Load Mana…" at bounding box center [529, 230] width 1059 height 460
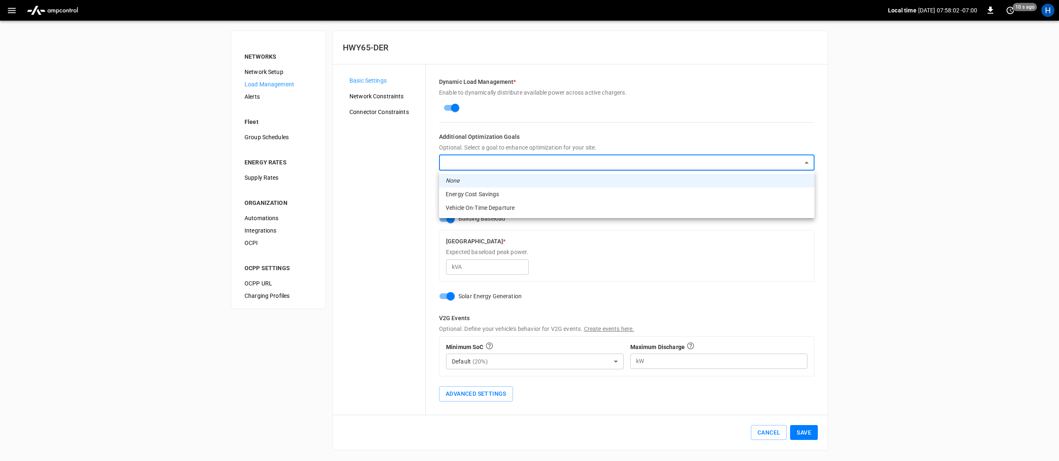
click at [400, 158] on div at bounding box center [529, 230] width 1059 height 461
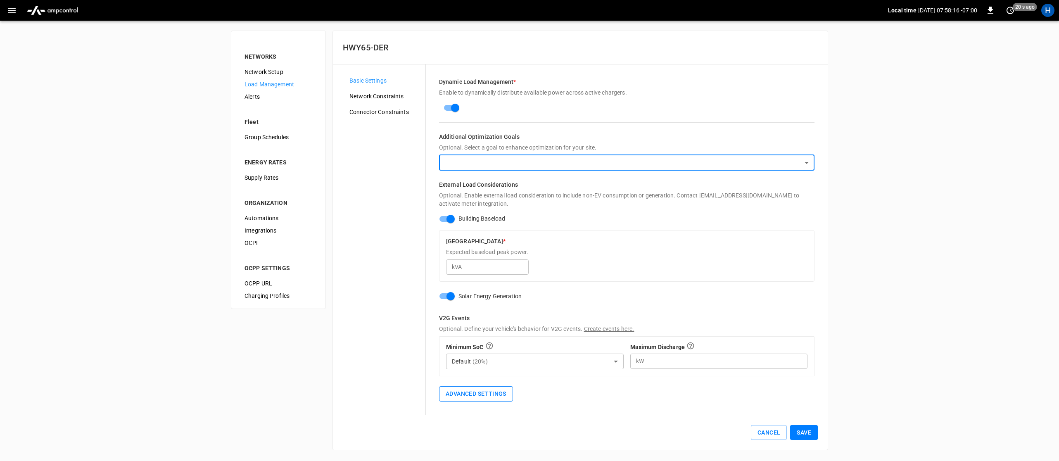
click at [487, 393] on button "Advanced Settings" at bounding box center [476, 393] width 74 height 15
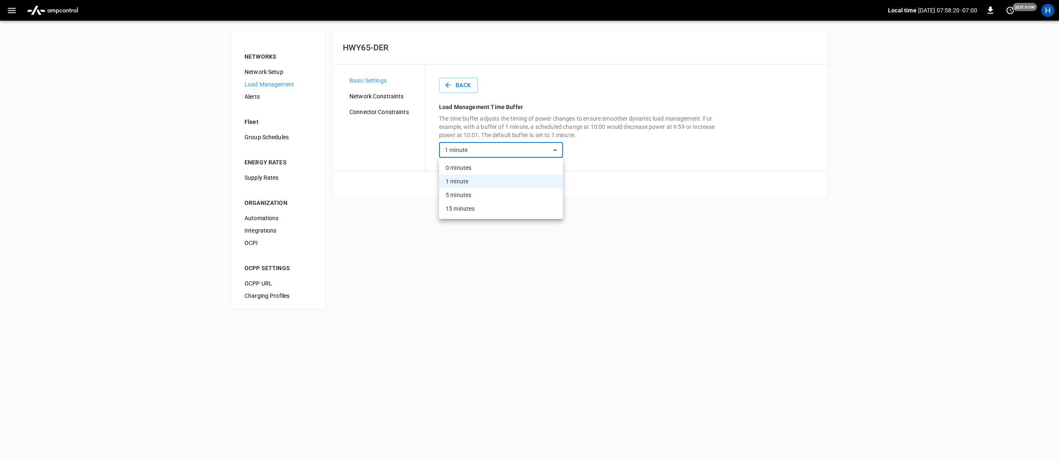
click at [555, 145] on body "Local time [DATE] 07:58:20 -07:00 0 just now H NETWORKS Network Setup Load Mana…" at bounding box center [529, 159] width 1059 height 319
click at [598, 146] on div at bounding box center [529, 230] width 1059 height 461
click at [538, 148] on body "Local time [DATE] 07:58:32 -07:00 0 10 s ago H NETWORKS Network Setup Load Mana…" at bounding box center [529, 159] width 1059 height 319
click at [610, 142] on div at bounding box center [529, 230] width 1059 height 461
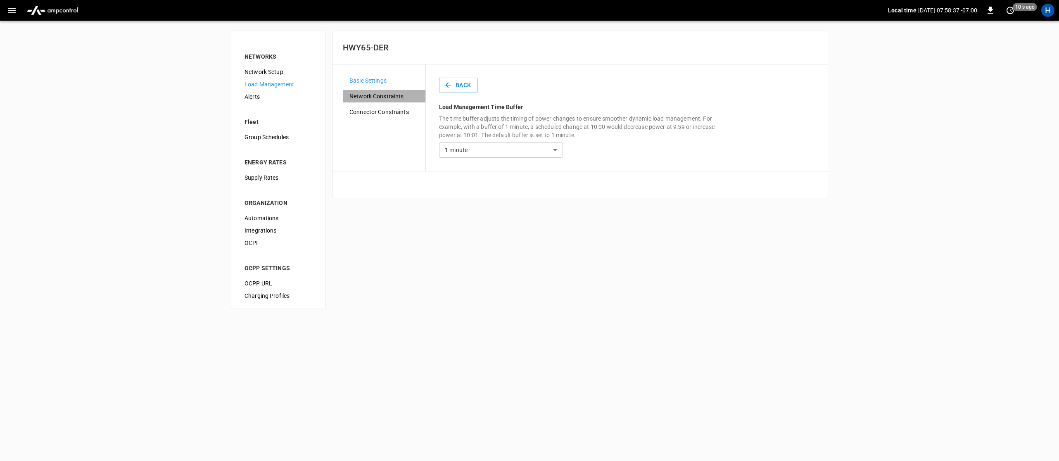
click at [363, 96] on span "Network Constraints" at bounding box center [384, 96] width 69 height 9
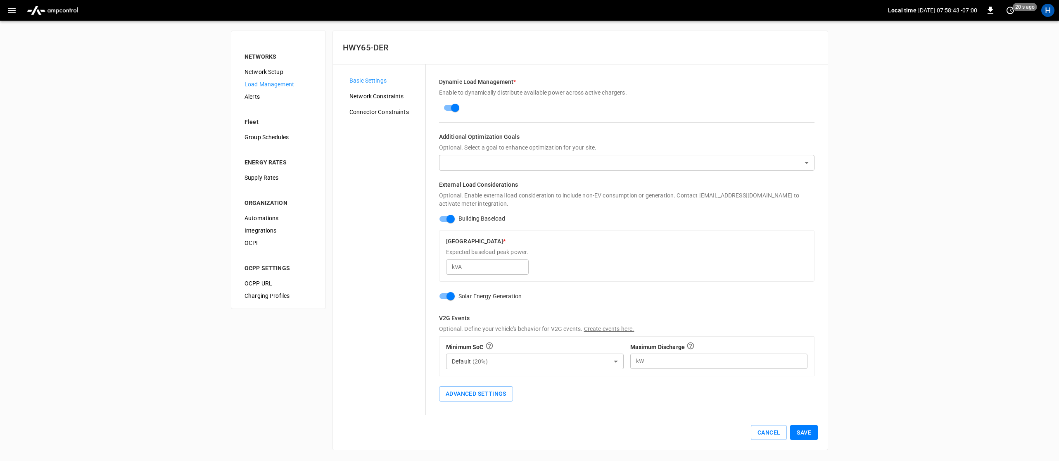
click at [10, 14] on icon "button" at bounding box center [12, 10] width 10 height 10
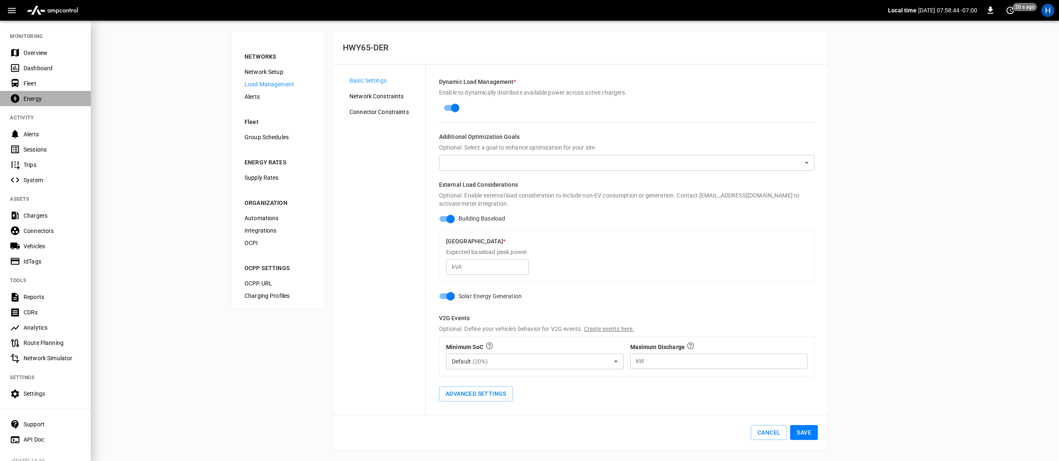
click at [30, 100] on div "Energy" at bounding box center [52, 99] width 57 height 8
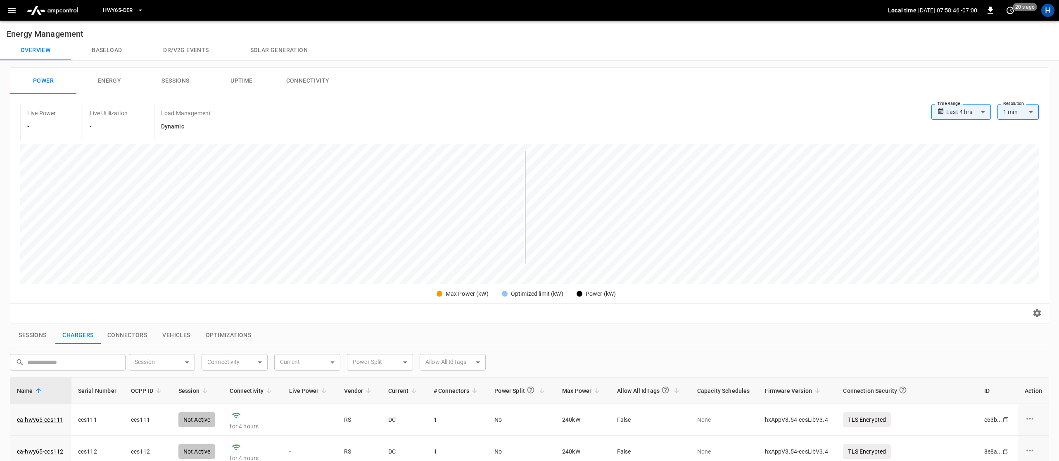
click at [264, 51] on button "Solar generation" at bounding box center [279, 50] width 99 height 20
